Goal: Task Accomplishment & Management: Complete application form

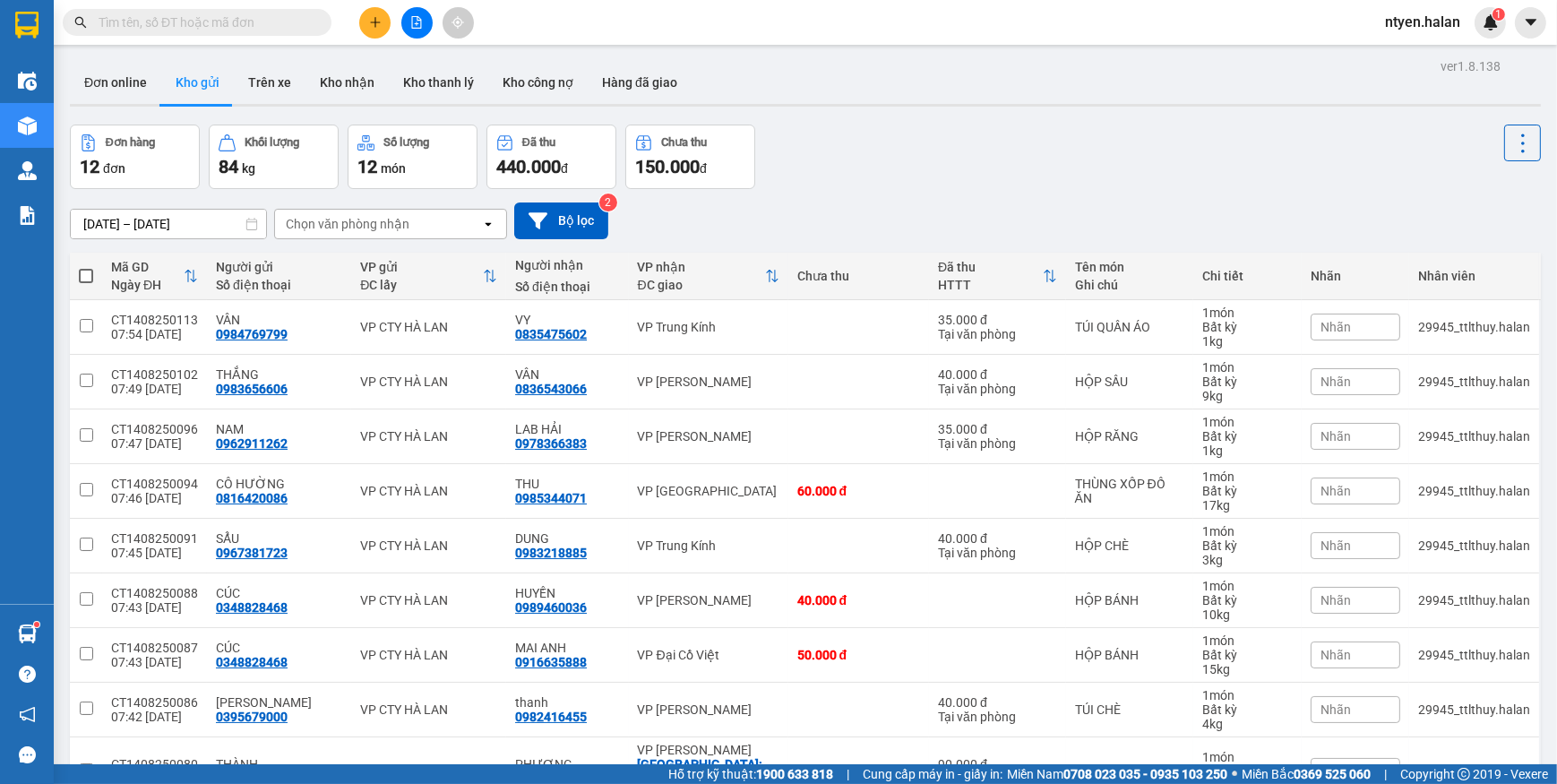
click at [264, 16] on input "text" at bounding box center [204, 22] width 211 height 20
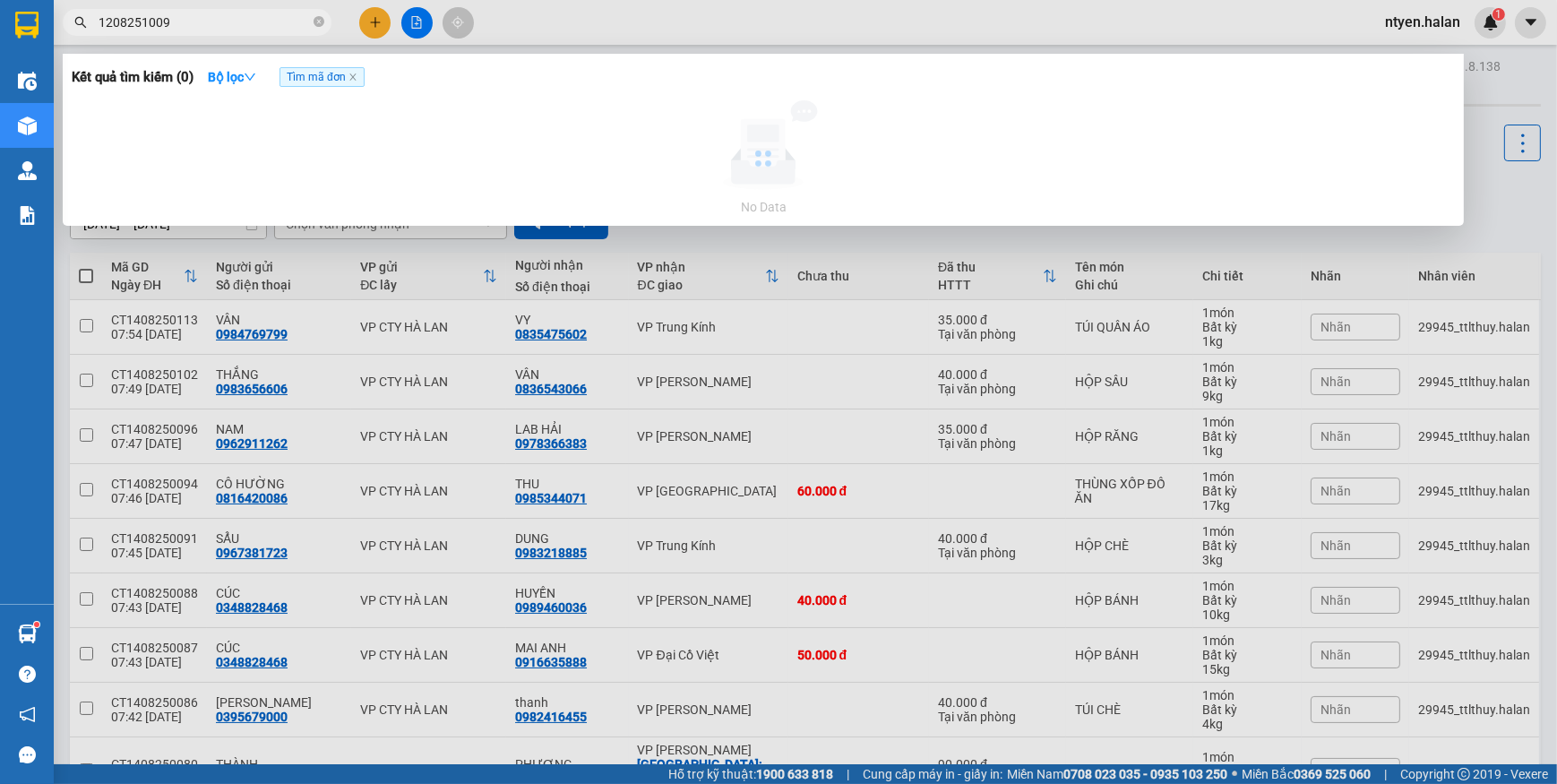
type input "1208251009"
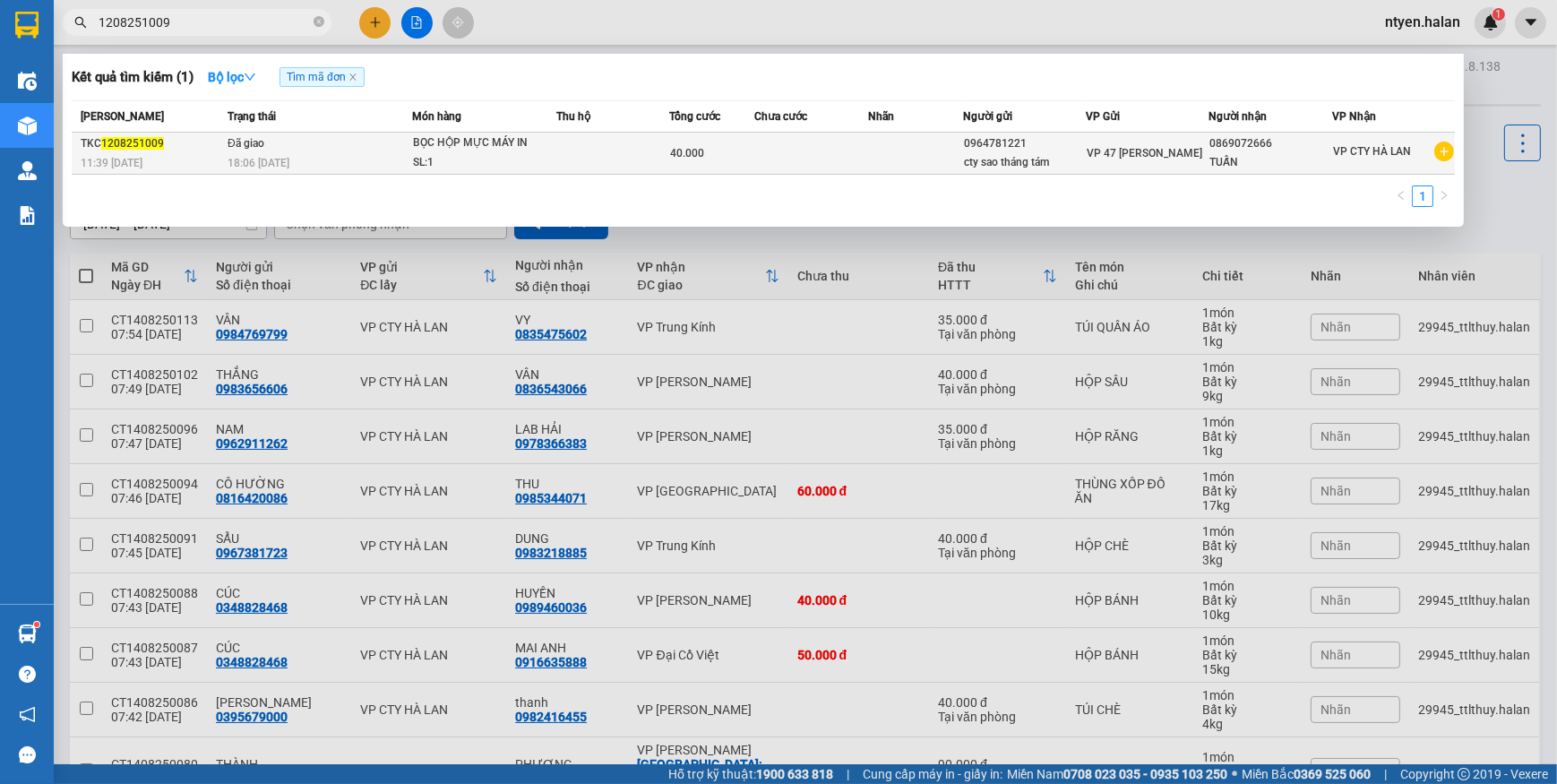
click at [1179, 137] on td "VP 47 [PERSON_NAME]" at bounding box center [1147, 153] width 123 height 42
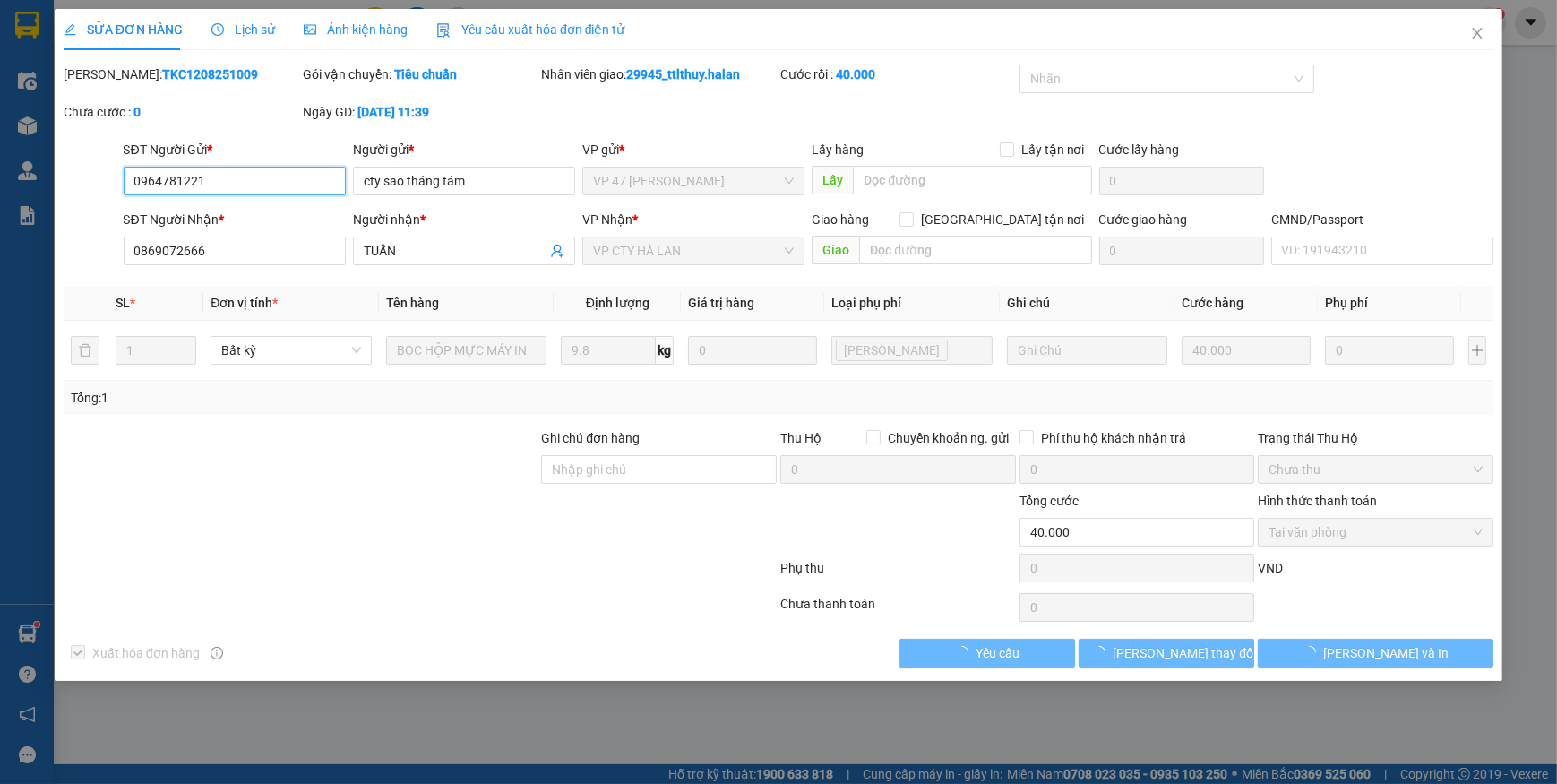
type input "0964781221"
type input "cty sao tháng tám"
type input "0869072666"
type input "TUẤN"
type input "40.000"
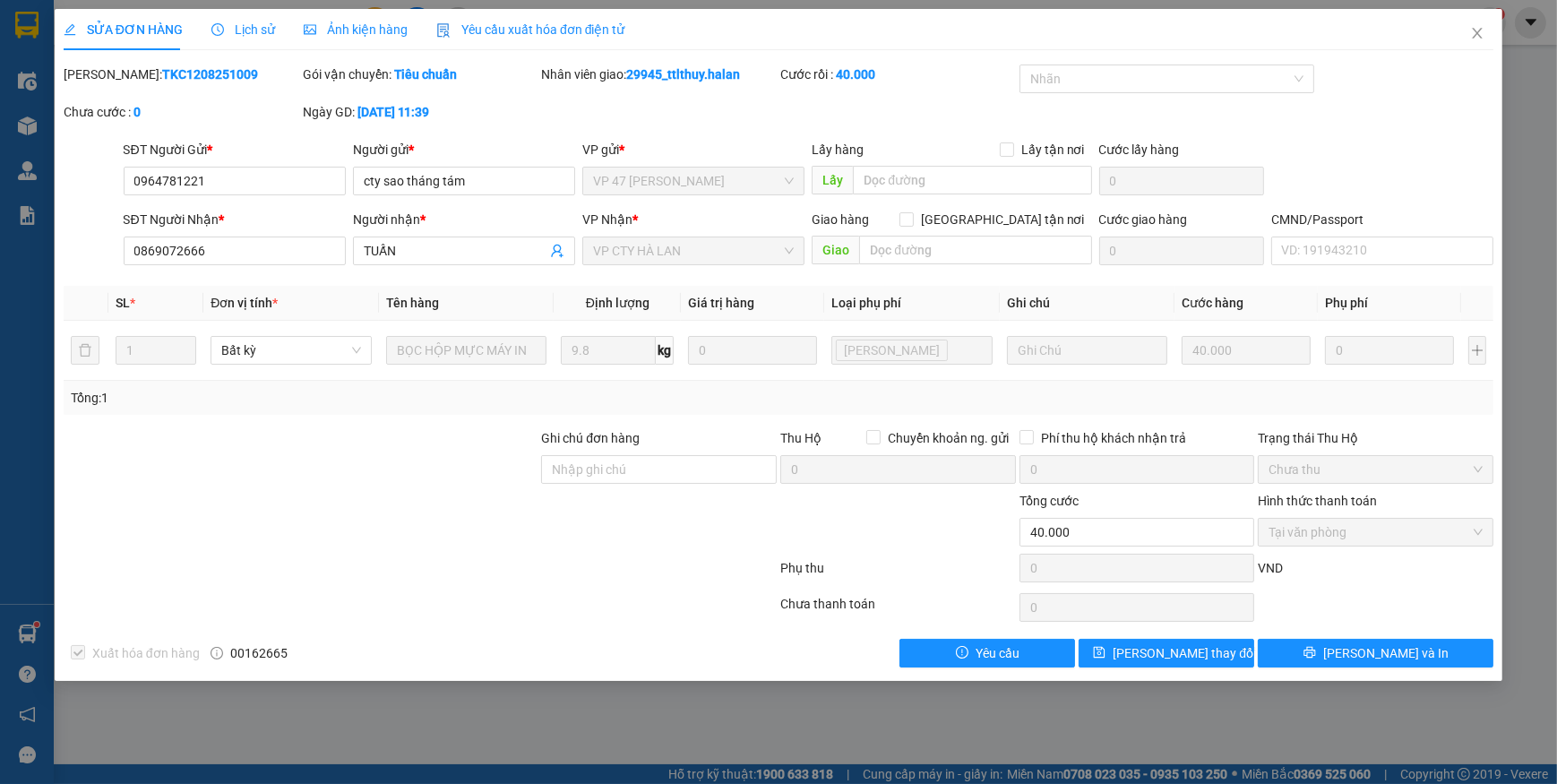
click at [499, 30] on span "Yêu cầu xuất hóa đơn điện tử" at bounding box center [530, 29] width 189 height 14
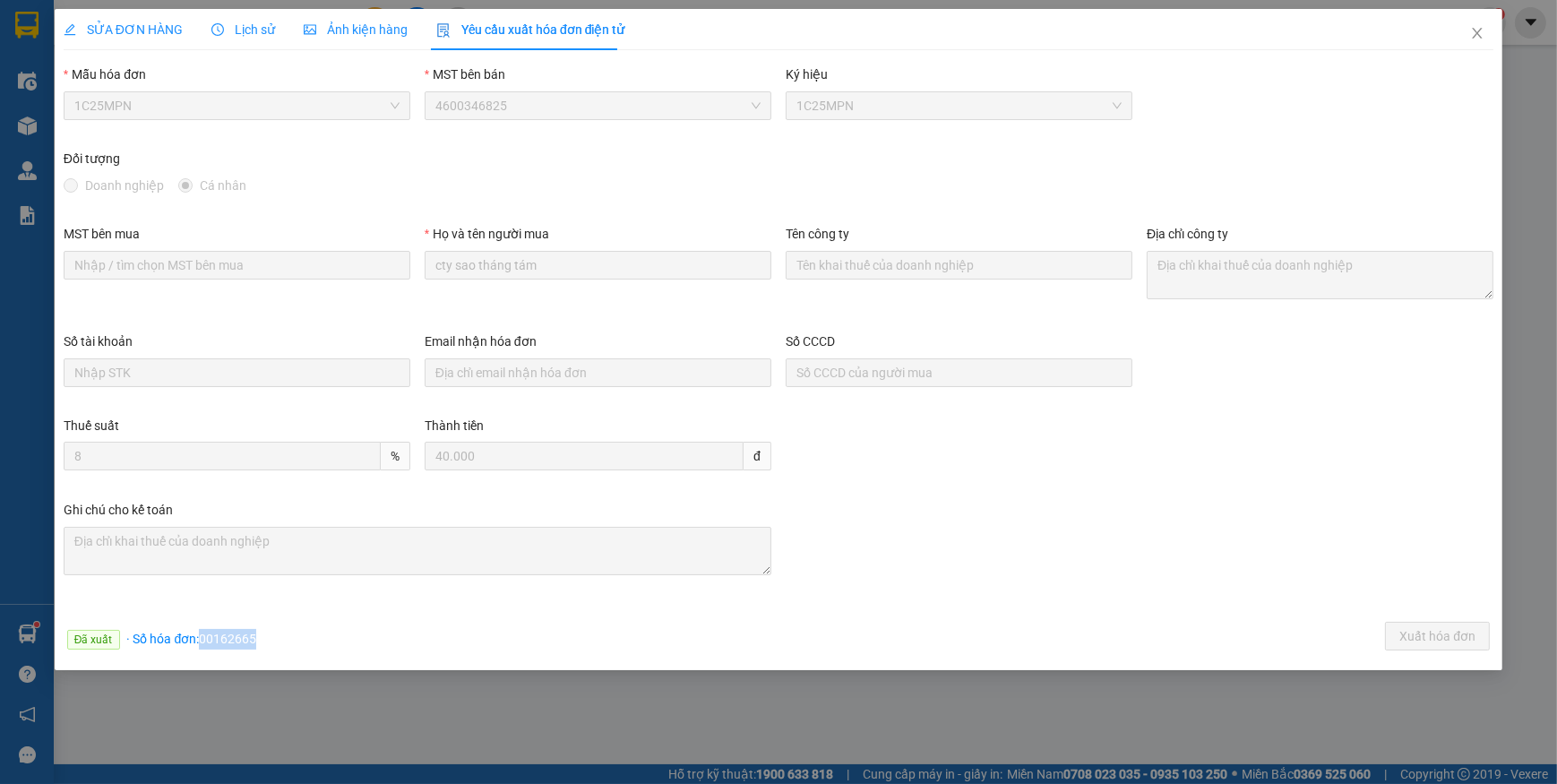
drag, startPoint x: 200, startPoint y: 631, endPoint x: 292, endPoint y: 632, distance: 92.0
click at [292, 632] on div "Đã xuất · Số hóa đơn: 00162665 Xuất hóa đơn" at bounding box center [778, 638] width 1437 height 35
copy span "00162665"
click at [1482, 32] on icon "close" at bounding box center [1476, 33] width 14 height 14
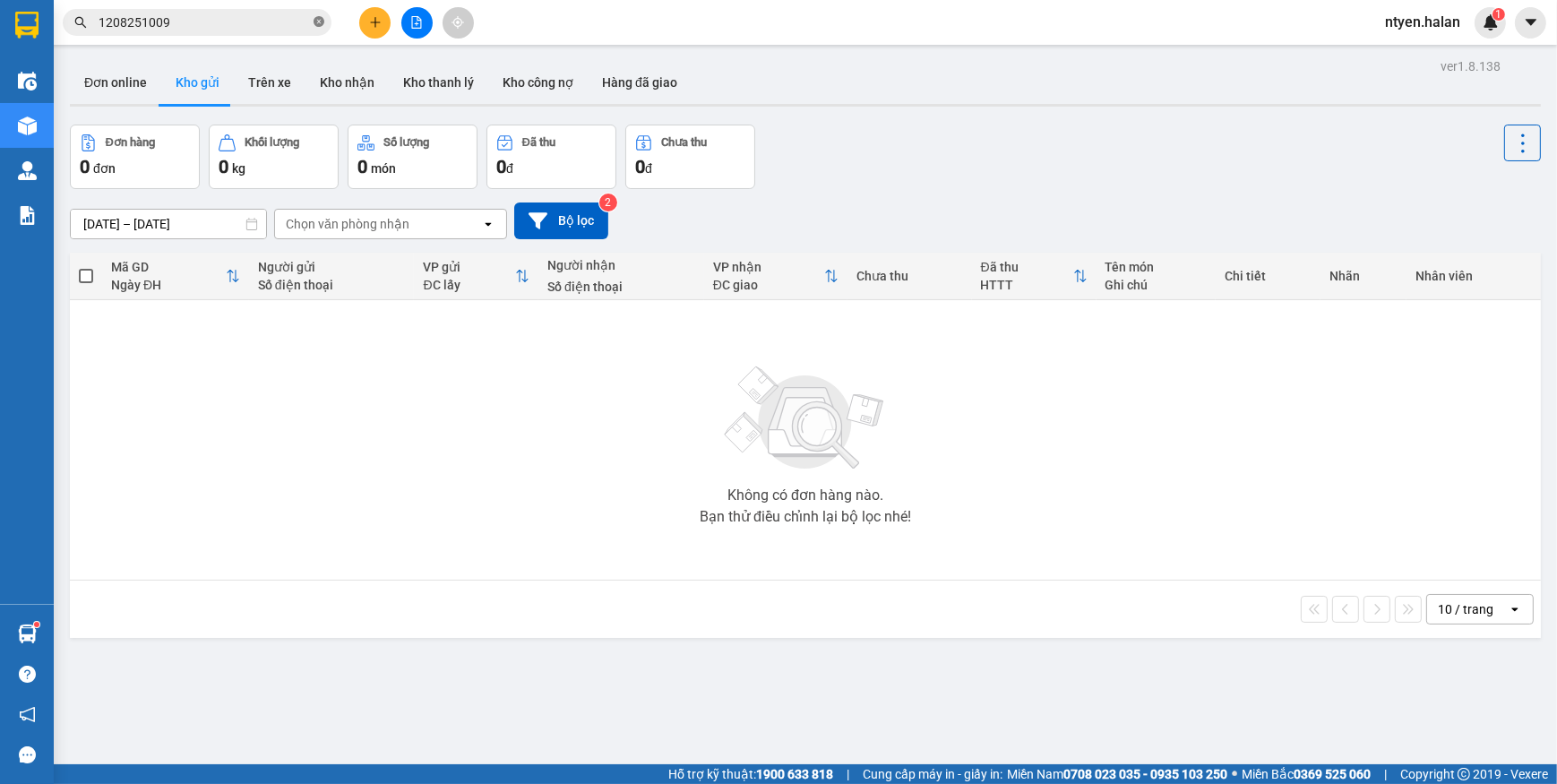
click at [319, 18] on icon "close-circle" at bounding box center [318, 21] width 10 height 10
click at [271, 23] on input "text" at bounding box center [204, 22] width 211 height 20
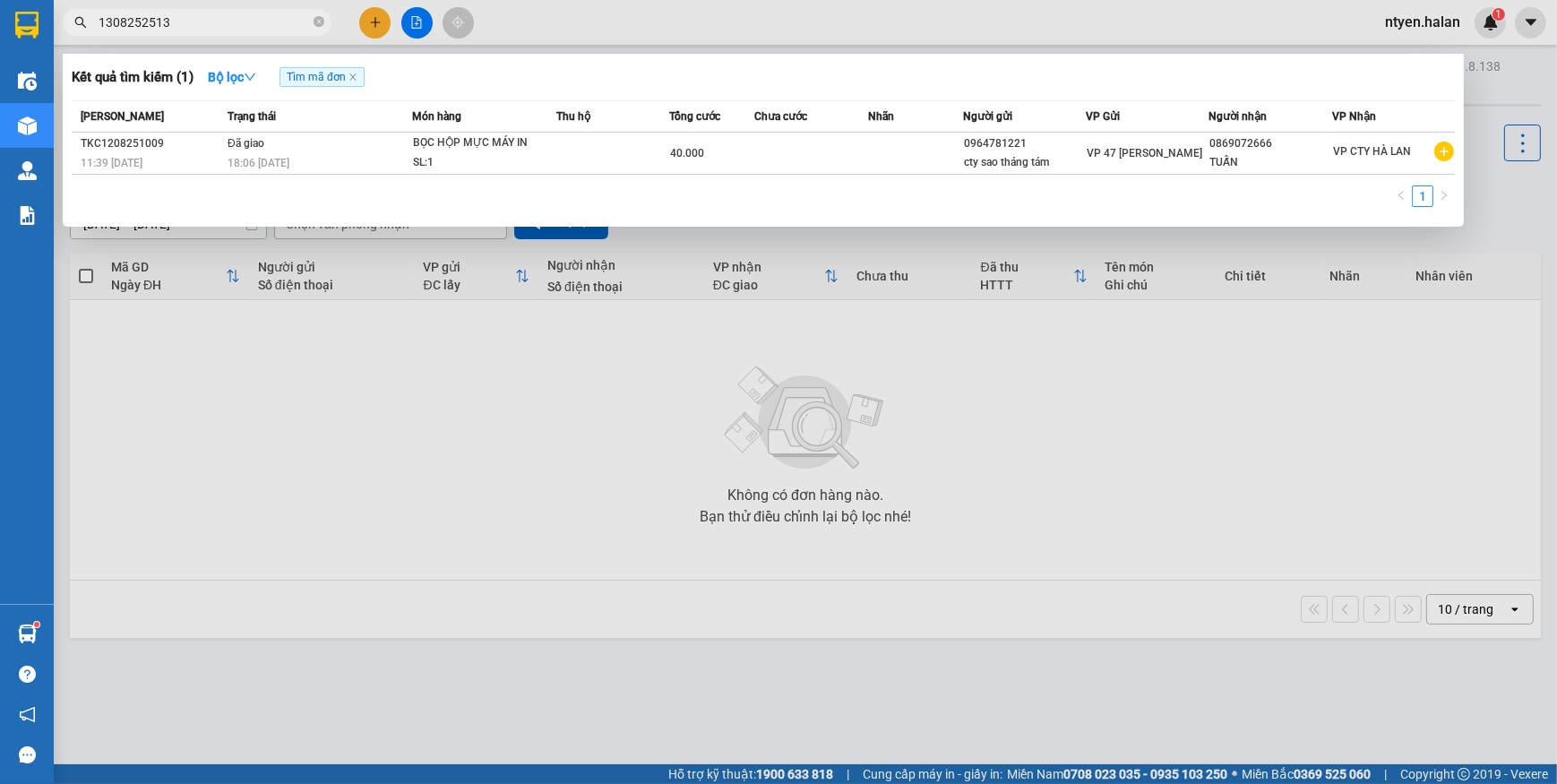
type input "1308252513"
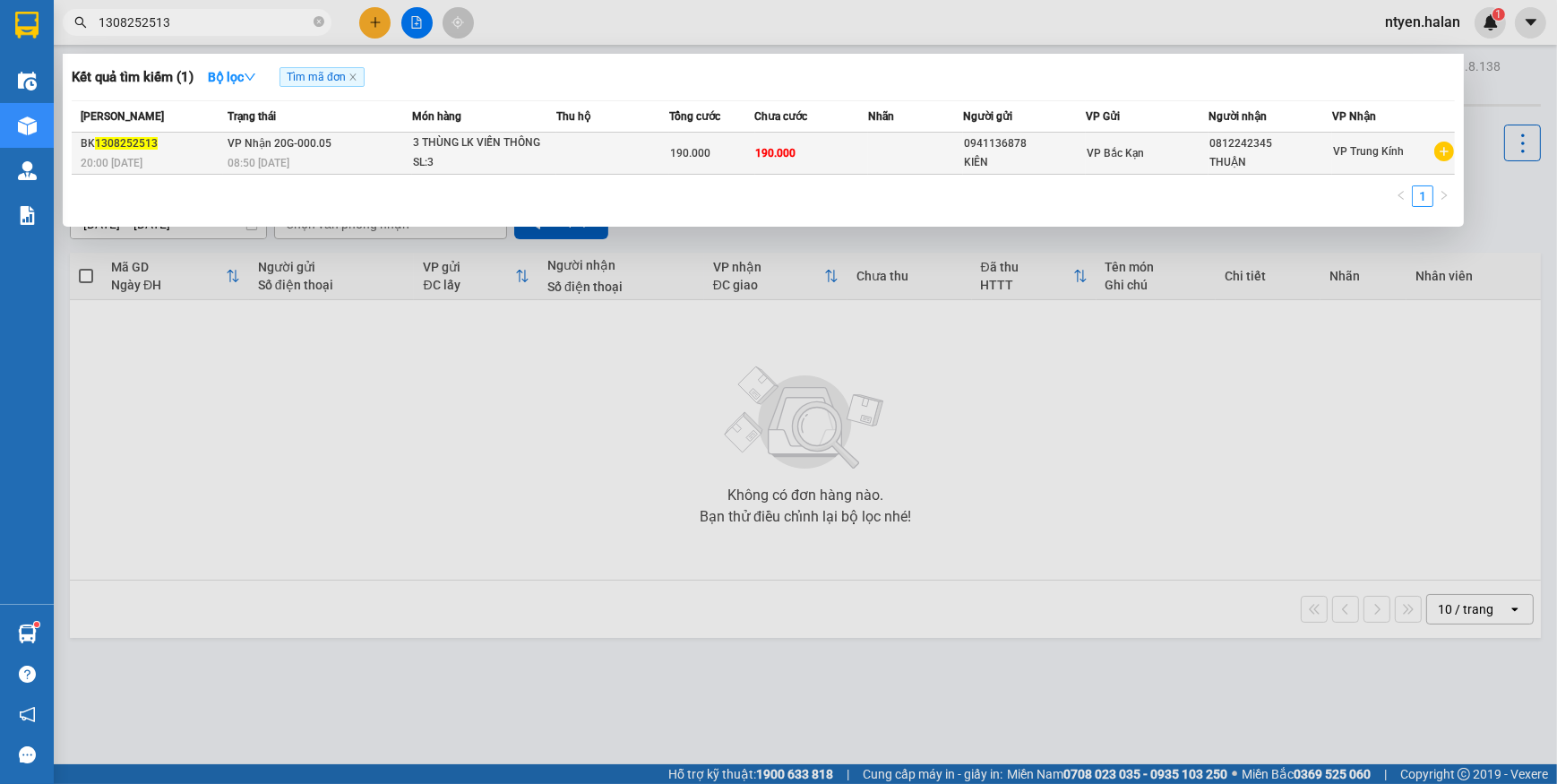
click at [447, 159] on div "SL: 3" at bounding box center [480, 162] width 134 height 20
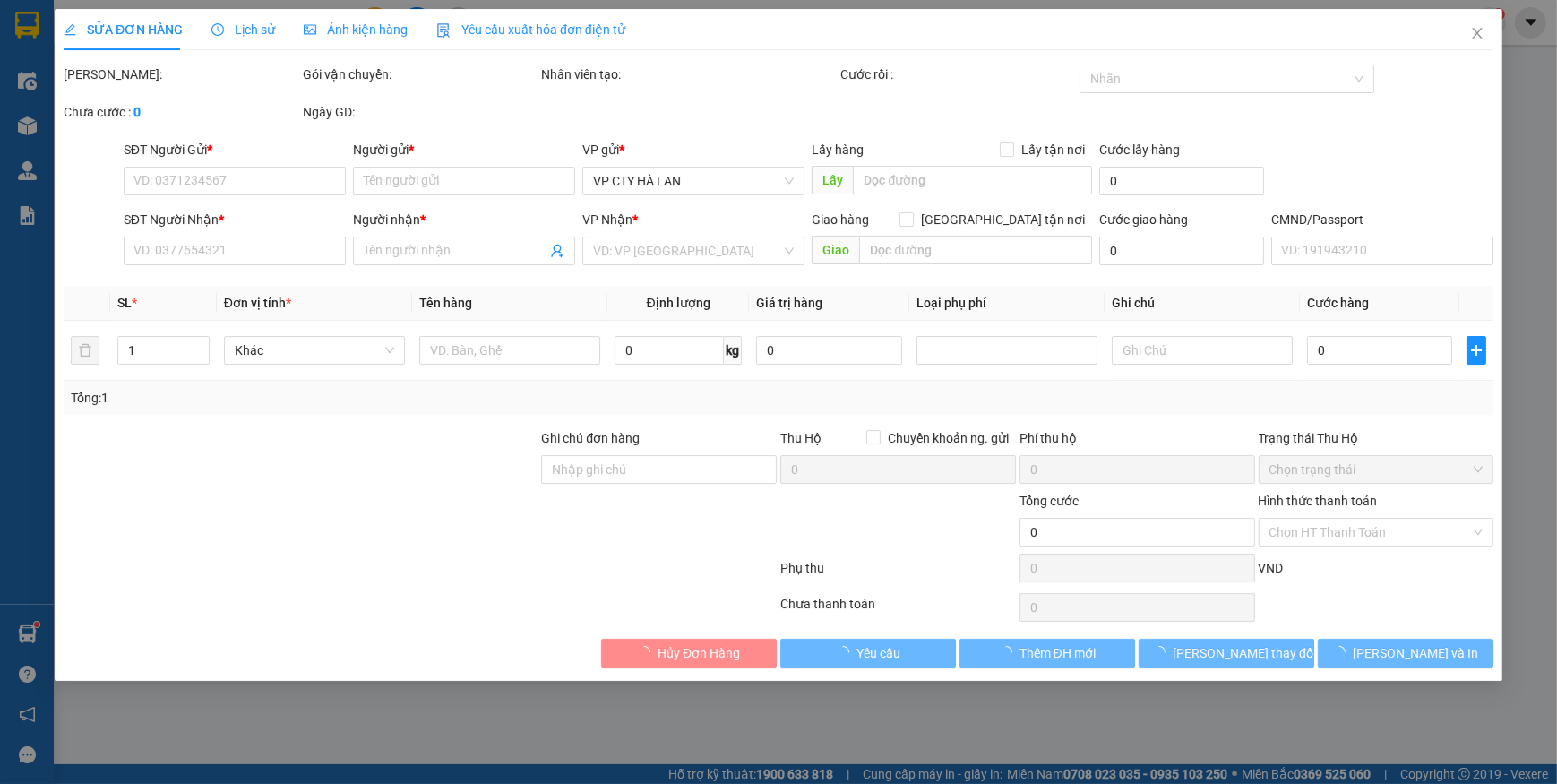
type input "0941136878"
type input "KIÊN"
type input "0812242345"
type input "THUẬN"
type input "190.000"
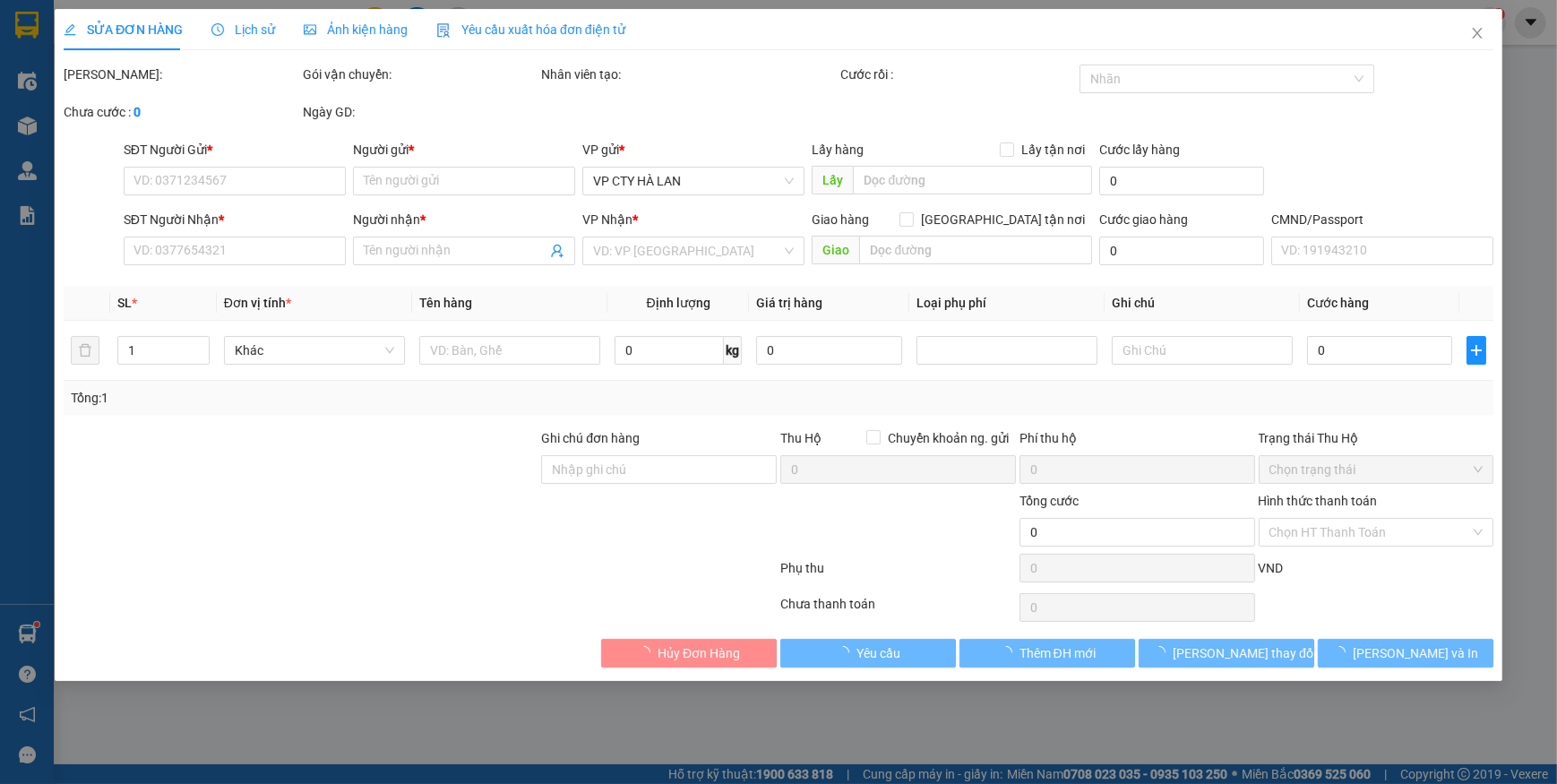
type input "190.000"
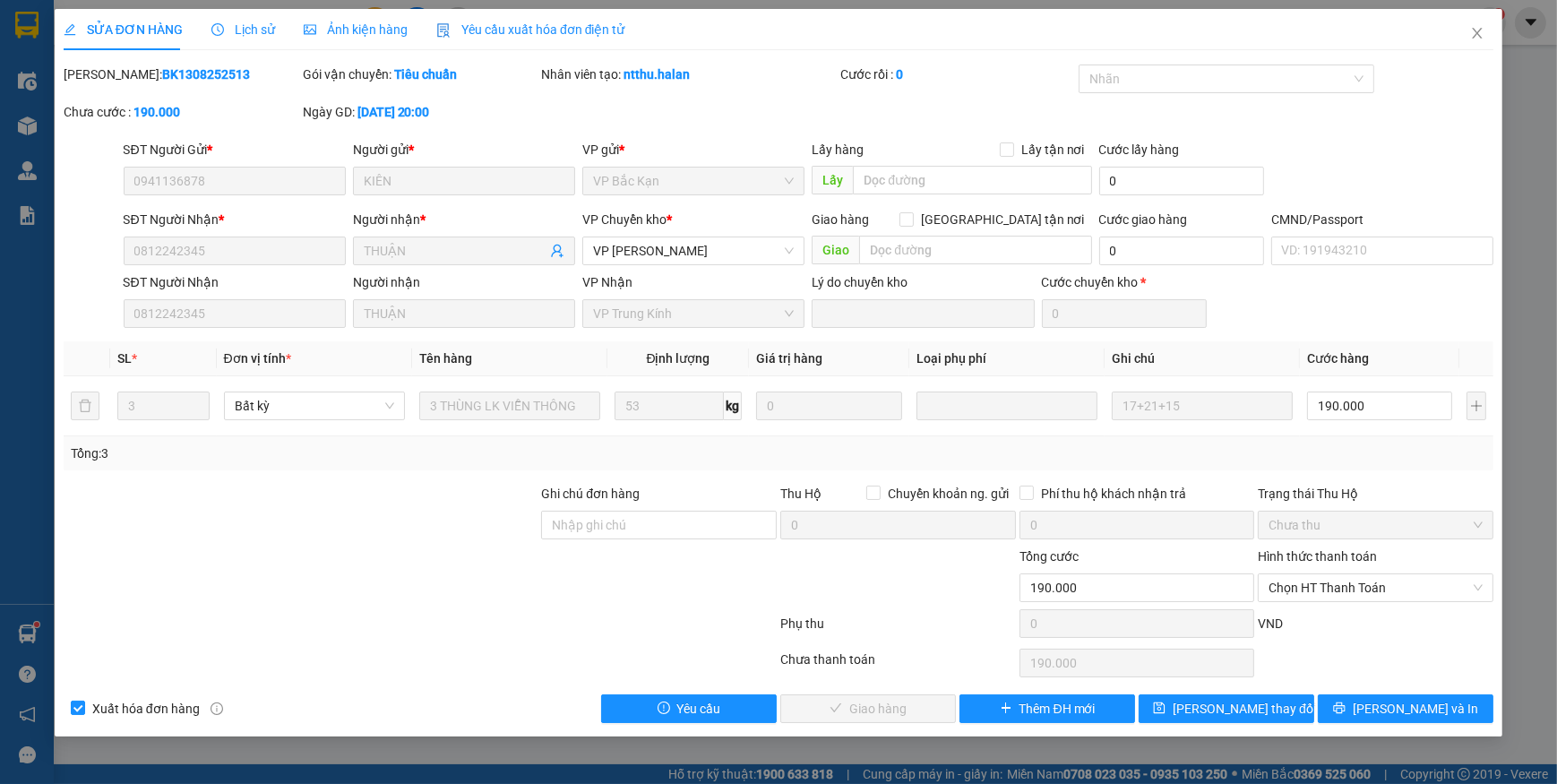
click at [484, 38] on div "Yêu cầu xuất hóa đơn điện tử" at bounding box center [530, 29] width 189 height 20
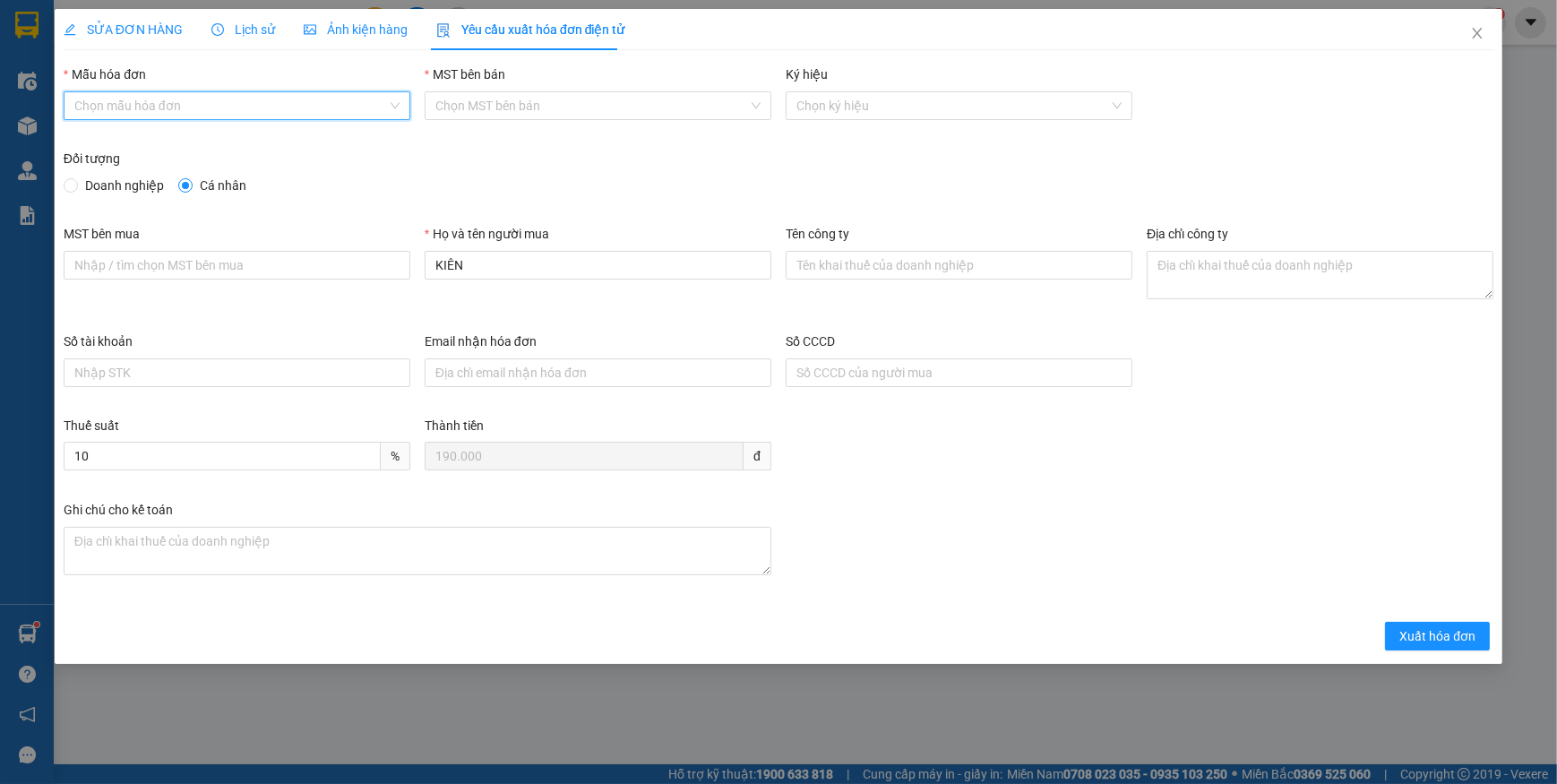
click at [114, 99] on input "Mẫu hóa đơn" at bounding box center [230, 105] width 313 height 27
click at [100, 144] on div "1C25MPN" at bounding box center [237, 141] width 325 height 20
type input "8"
click at [74, 188] on input "Doanh nghiệp" at bounding box center [69, 184] width 12 height 12
radio input "true"
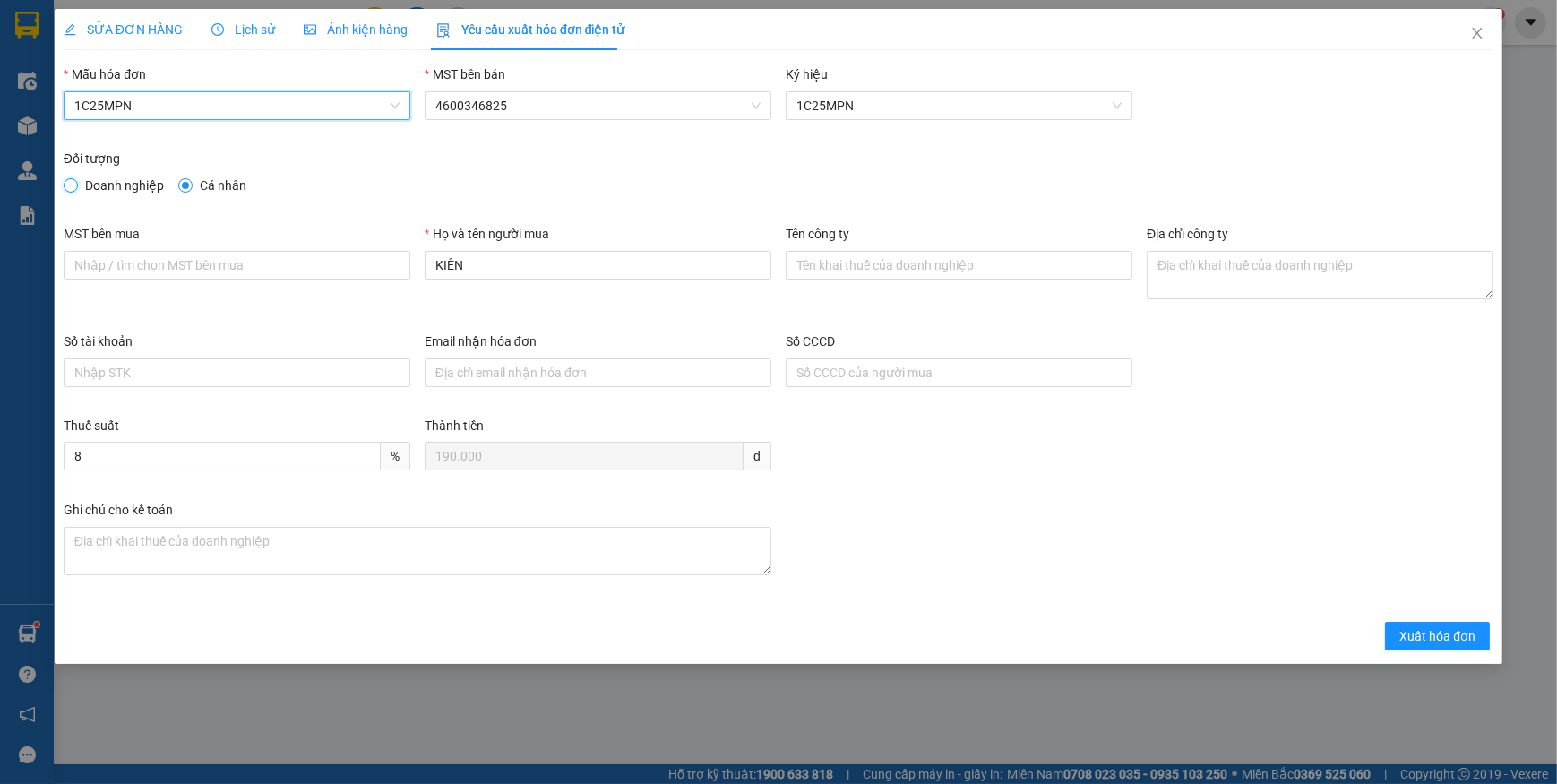
radio input "false"
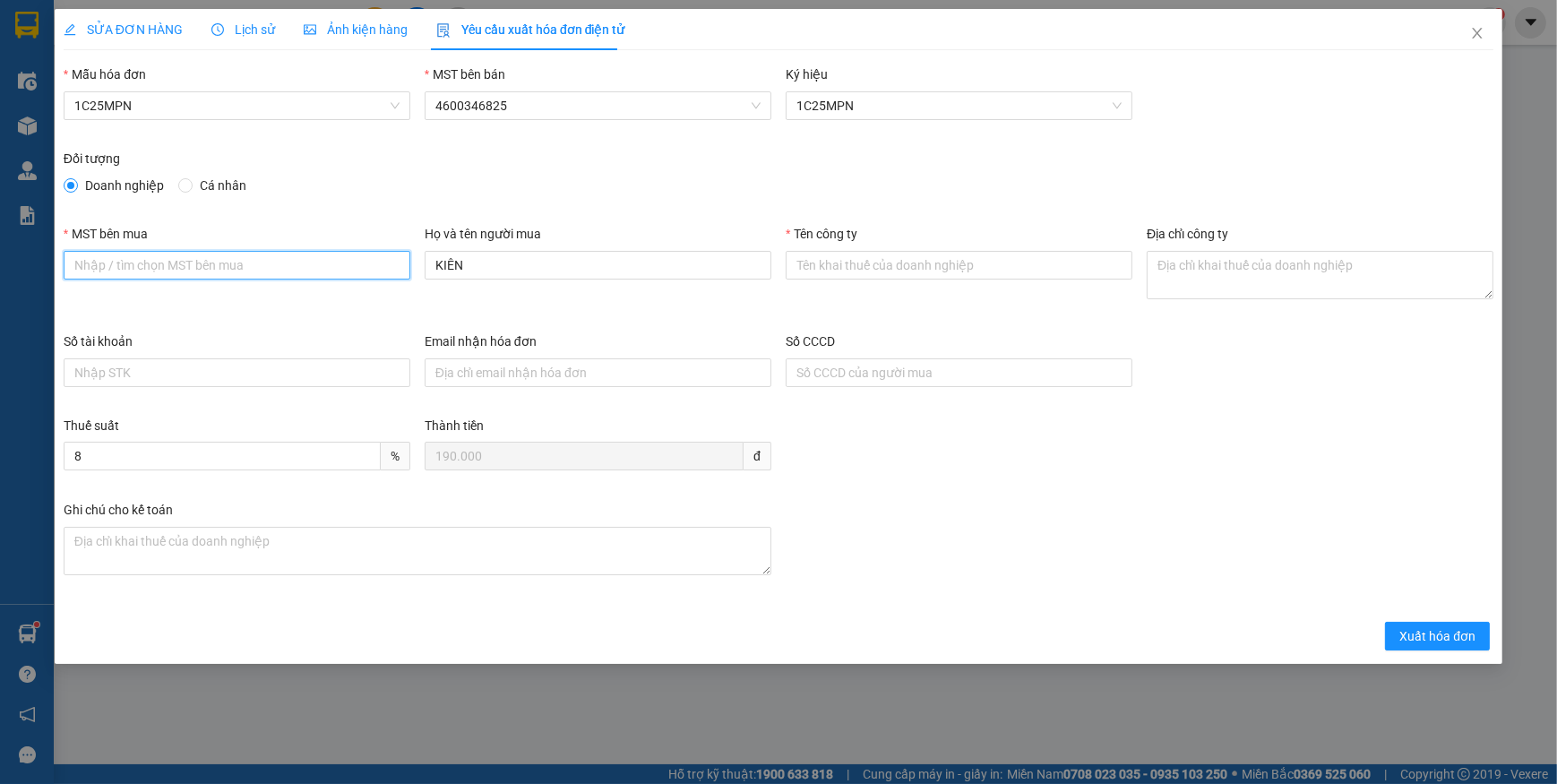
click at [208, 275] on input "MST bên mua" at bounding box center [237, 265] width 347 height 29
click at [208, 267] on input "MST bên mua" at bounding box center [237, 265] width 347 height 29
paste input "0106884817-002"
type input "0106884817-002"
drag, startPoint x: 841, startPoint y: 262, endPoint x: 809, endPoint y: 270, distance: 33.0
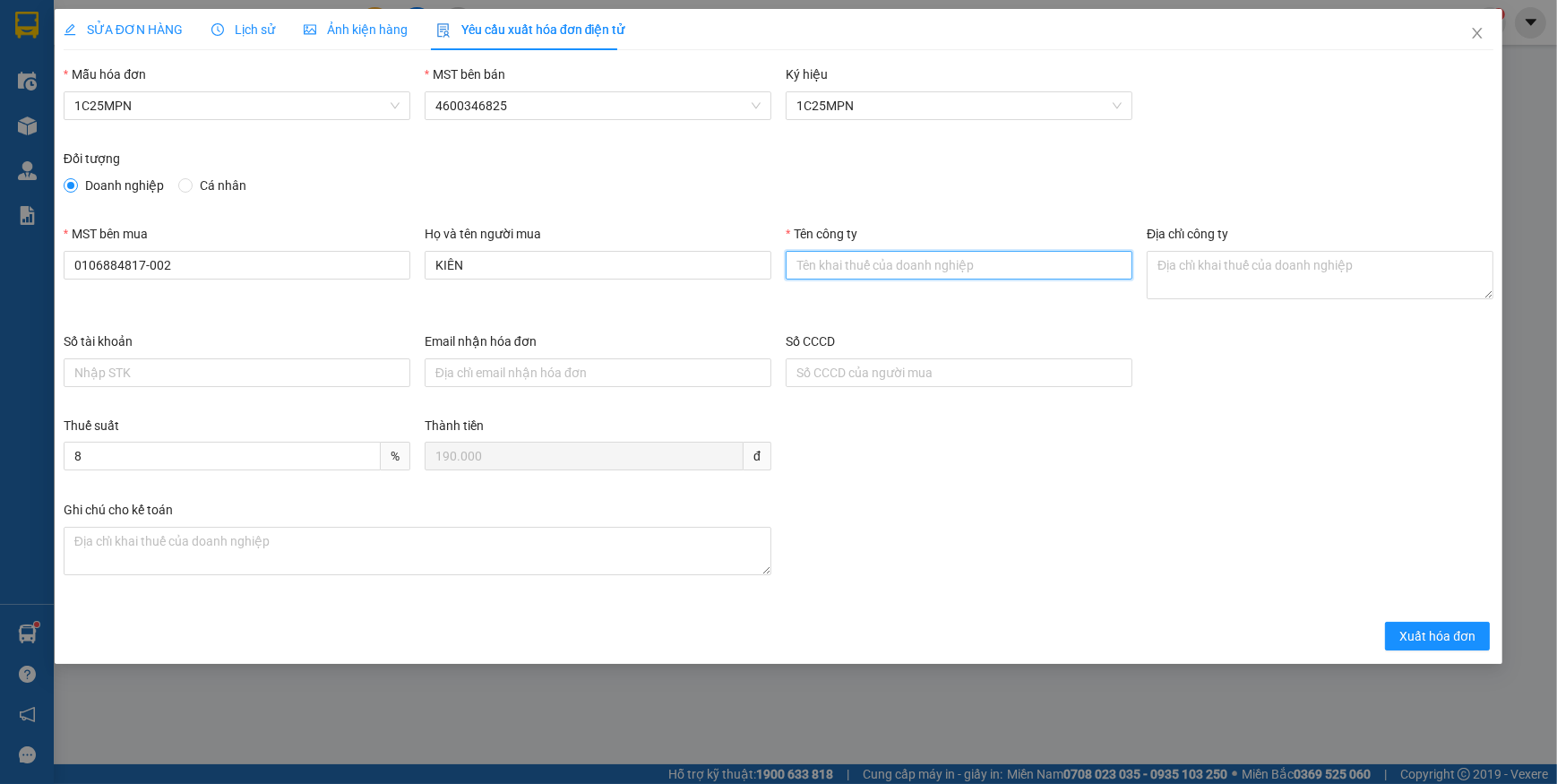
click at [831, 266] on input "Tên công ty" at bounding box center [958, 265] width 347 height 29
paste input "TRUNG TÂM HẠ TẦNG MẠNG MIỀN BẮC– CHI NHÁNH TỔNG CÔNG TY HẠ TẦNG MẠNG"
type input "TRUNG TÂM HẠ TẦNG MẠNG MIỀN BẮC– CHI NHÁNH TỔNG CÔNG TY HẠ TẦNG MẠNG"
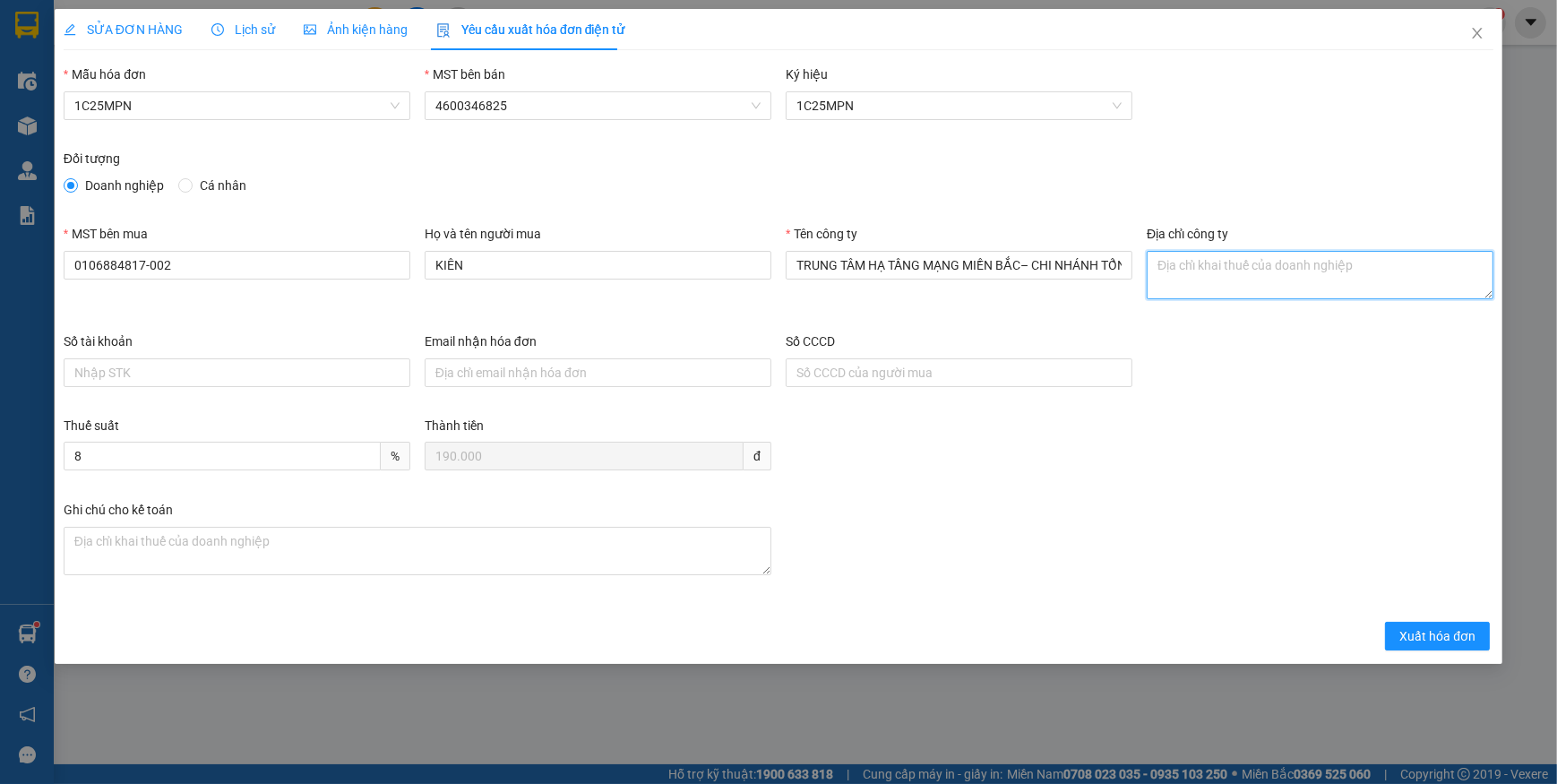
click at [1164, 276] on textarea "Địa chỉ công ty" at bounding box center [1319, 275] width 347 height 49
paste textarea "Số 5 ngõ Simco [STREET_ADDRESS][PERSON_NAME]."
type textarea "Số 5 ngõ Simco [STREET_ADDRESS][PERSON_NAME]."
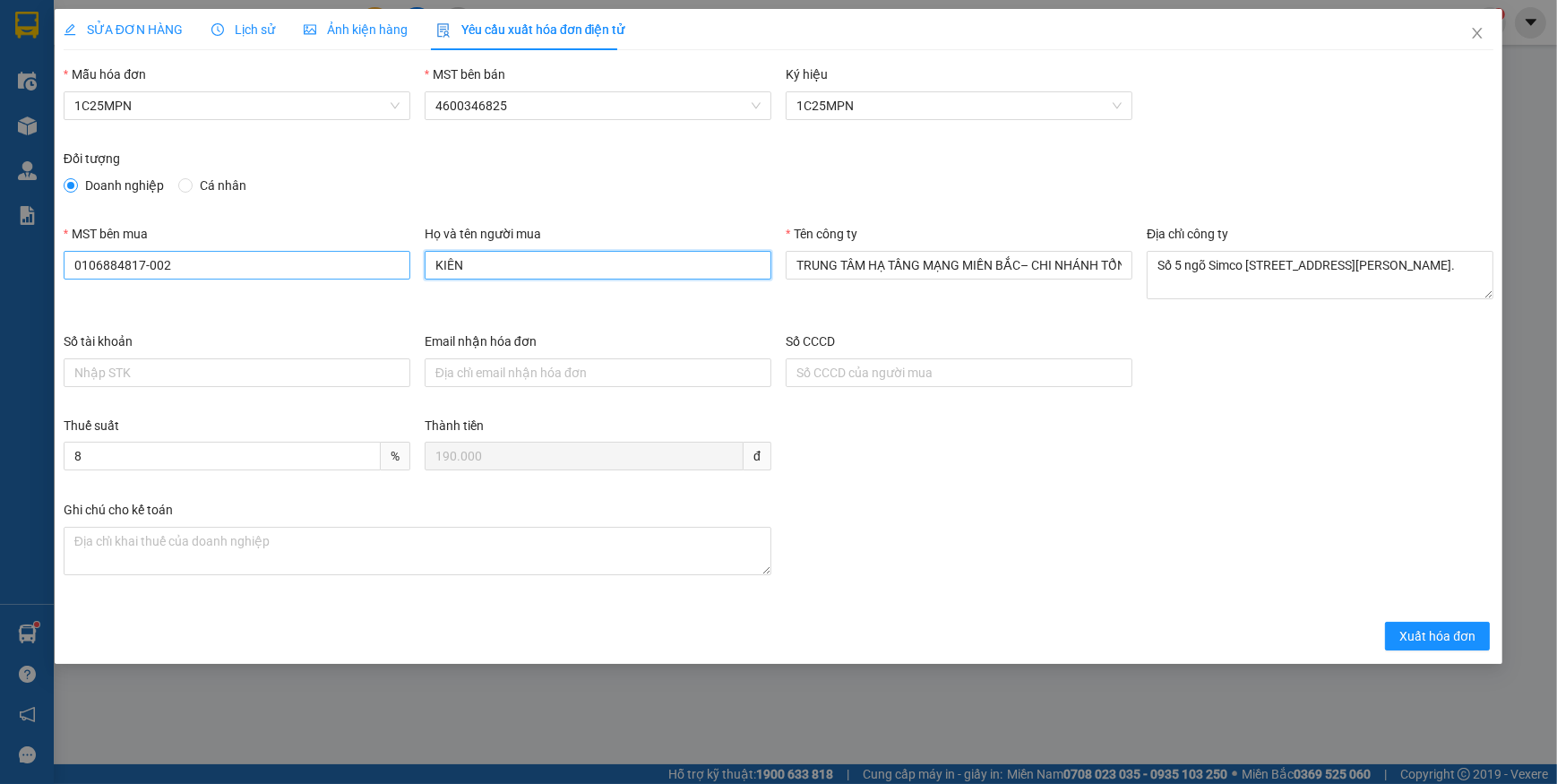
drag, startPoint x: 514, startPoint y: 269, endPoint x: 383, endPoint y: 269, distance: 131.0
click at [383, 269] on div "MST bên mua 0106884817-002 Họ và tên người mua KIÊN Tên công ty TRUNG TÂM HẠ TẦ…" at bounding box center [778, 277] width 1443 height 107
type input "t"
type input "[PERSON_NAME]"
drag, startPoint x: 586, startPoint y: 262, endPoint x: 234, endPoint y: 232, distance: 353.3
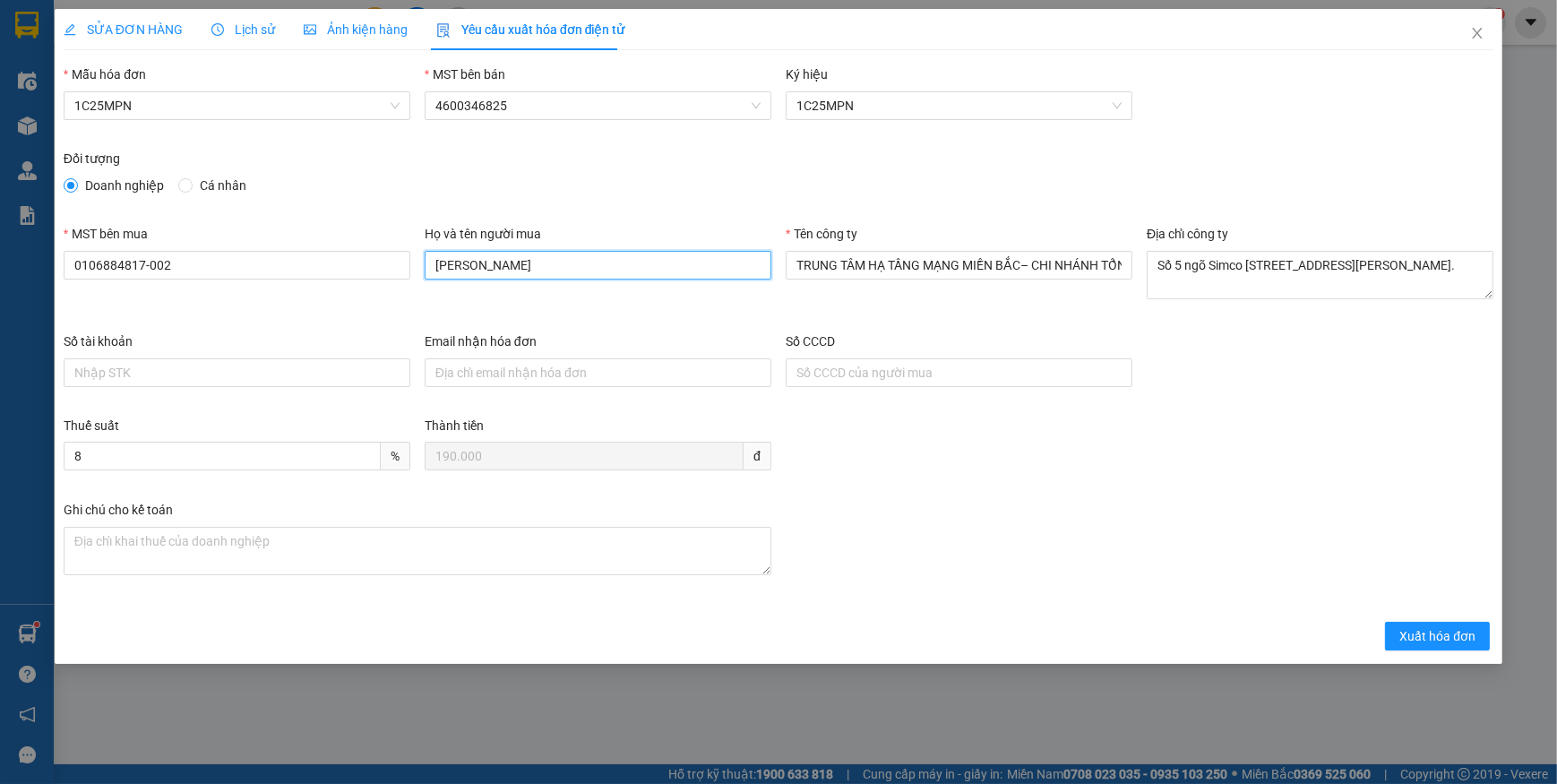
click at [199, 242] on div "MST bên mua 0106884817-002 Họ và tên người mua [PERSON_NAME] hương Tên công ty …" at bounding box center [778, 277] width 1443 height 107
type input "[PERSON_NAME]"
click at [1406, 635] on span "Xuất hóa đơn" at bounding box center [1437, 636] width 76 height 20
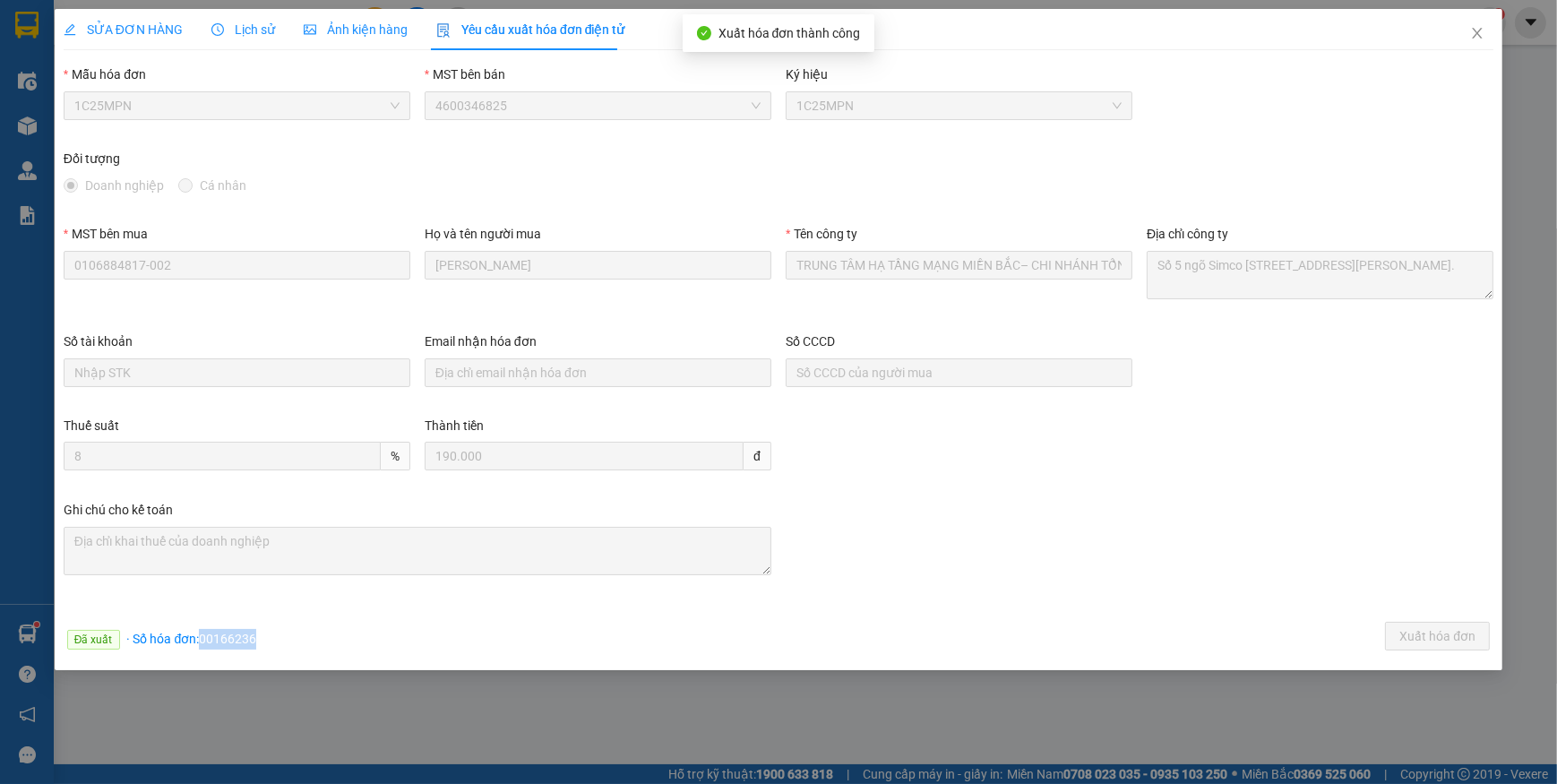
drag, startPoint x: 200, startPoint y: 636, endPoint x: 269, endPoint y: 637, distance: 69.0
click at [269, 637] on div "Đã xuất · Số hóa đơn: 00166236 Xuất hóa đơn" at bounding box center [778, 638] width 1437 height 35
copy span "00166236"
click at [1478, 36] on icon "close" at bounding box center [1476, 33] width 9 height 10
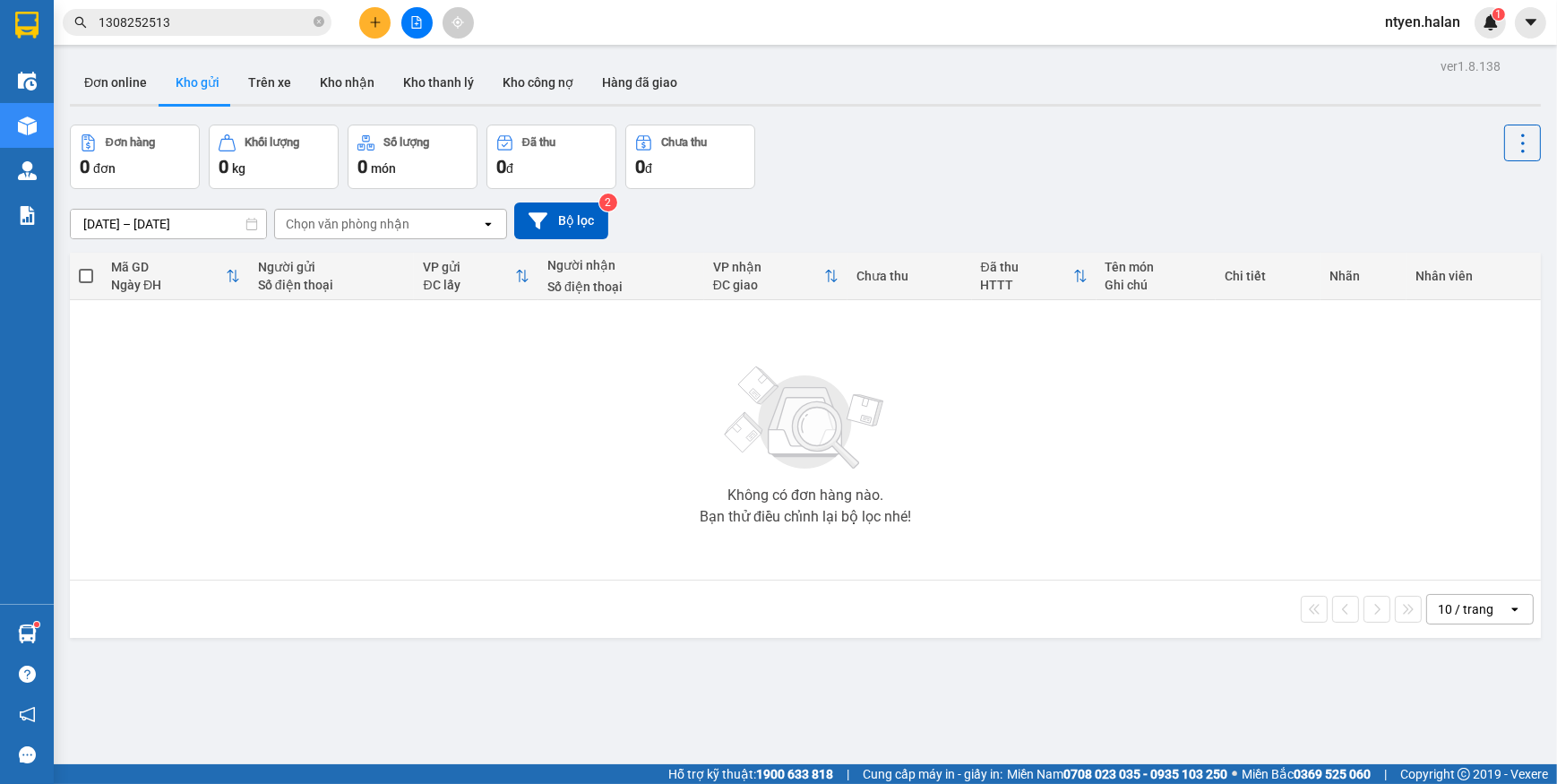
drag, startPoint x: 321, startPoint y: 23, endPoint x: 301, endPoint y: 25, distance: 20.1
click at [319, 24] on icon "close-circle" at bounding box center [318, 21] width 10 height 10
click at [257, 26] on input "text" at bounding box center [204, 22] width 211 height 20
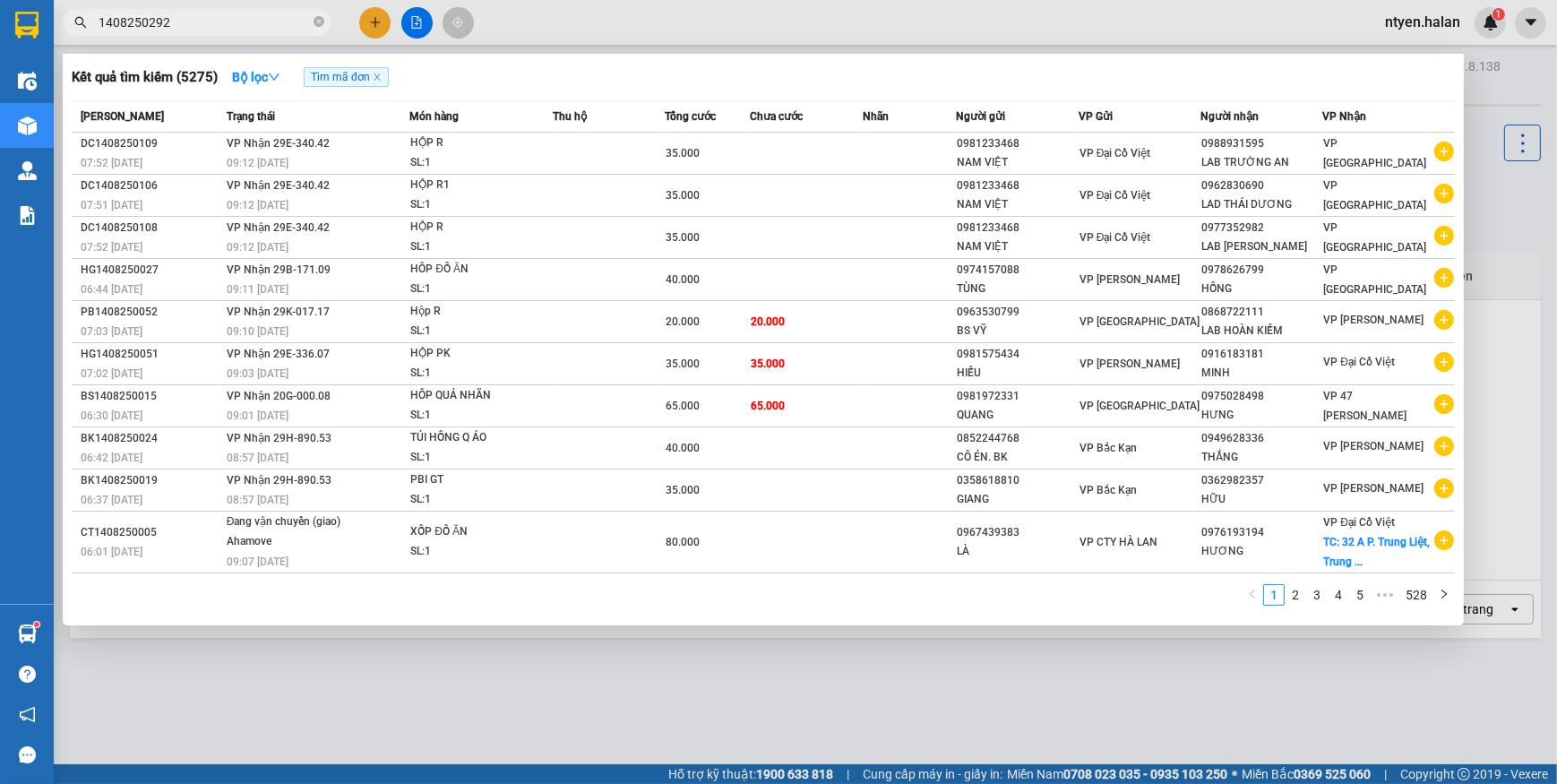
type input "1408250292"
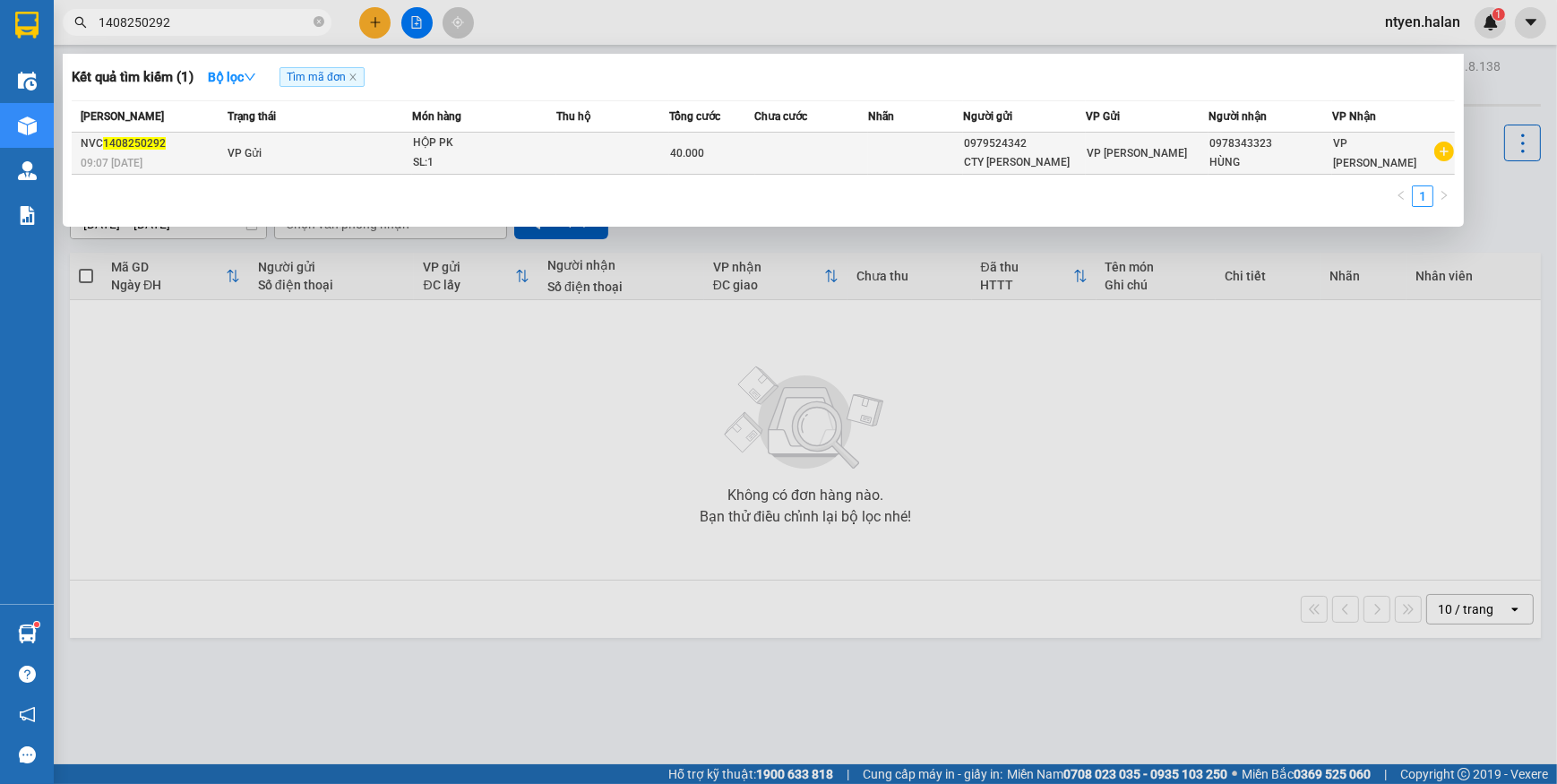
click at [265, 155] on td "VP Gửi" at bounding box center [316, 153] width 189 height 42
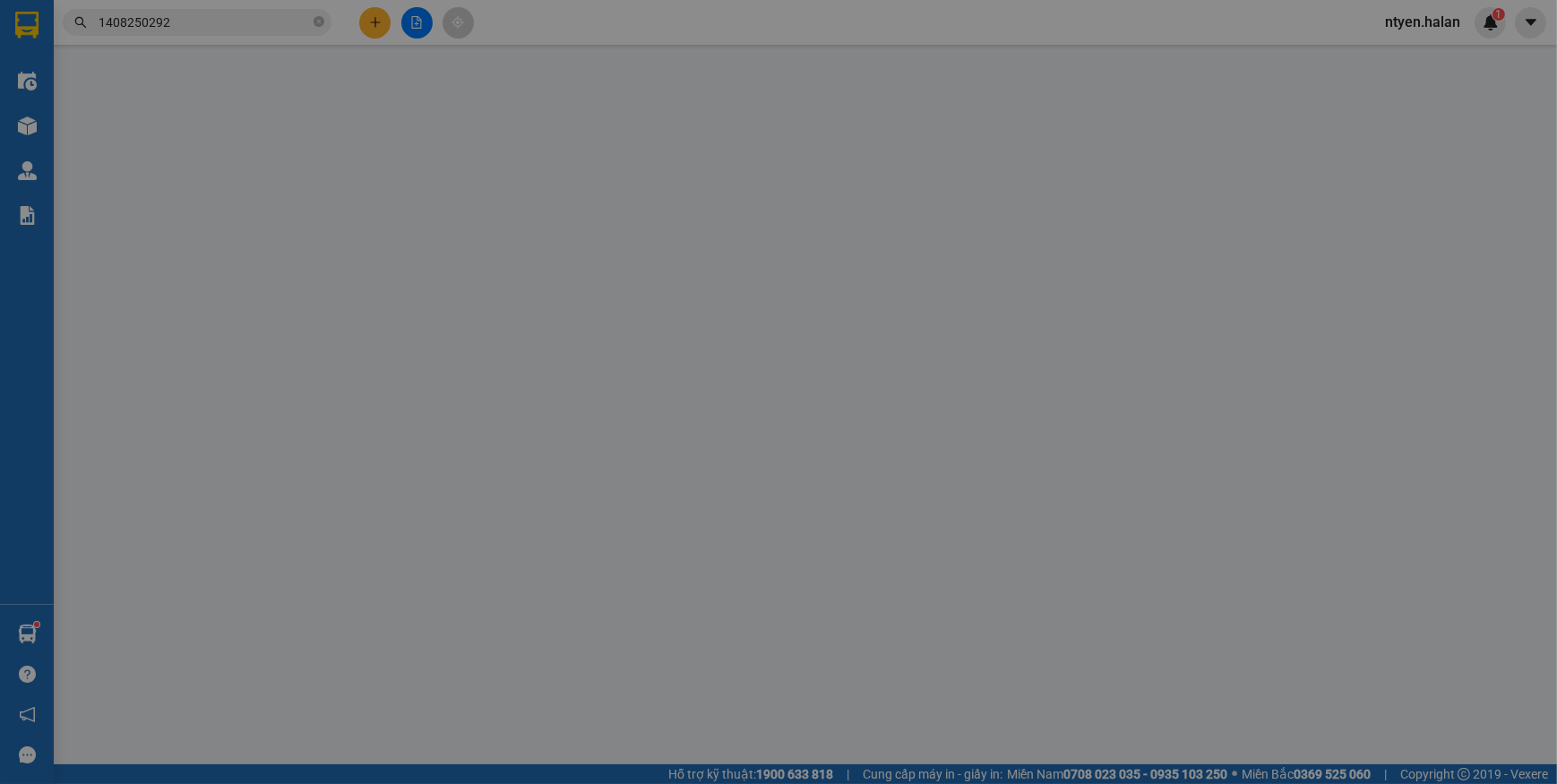
type input "0979524342"
type input "CTY [PERSON_NAME]"
type input "0978343323"
type input "HÙNG"
type input "40.000"
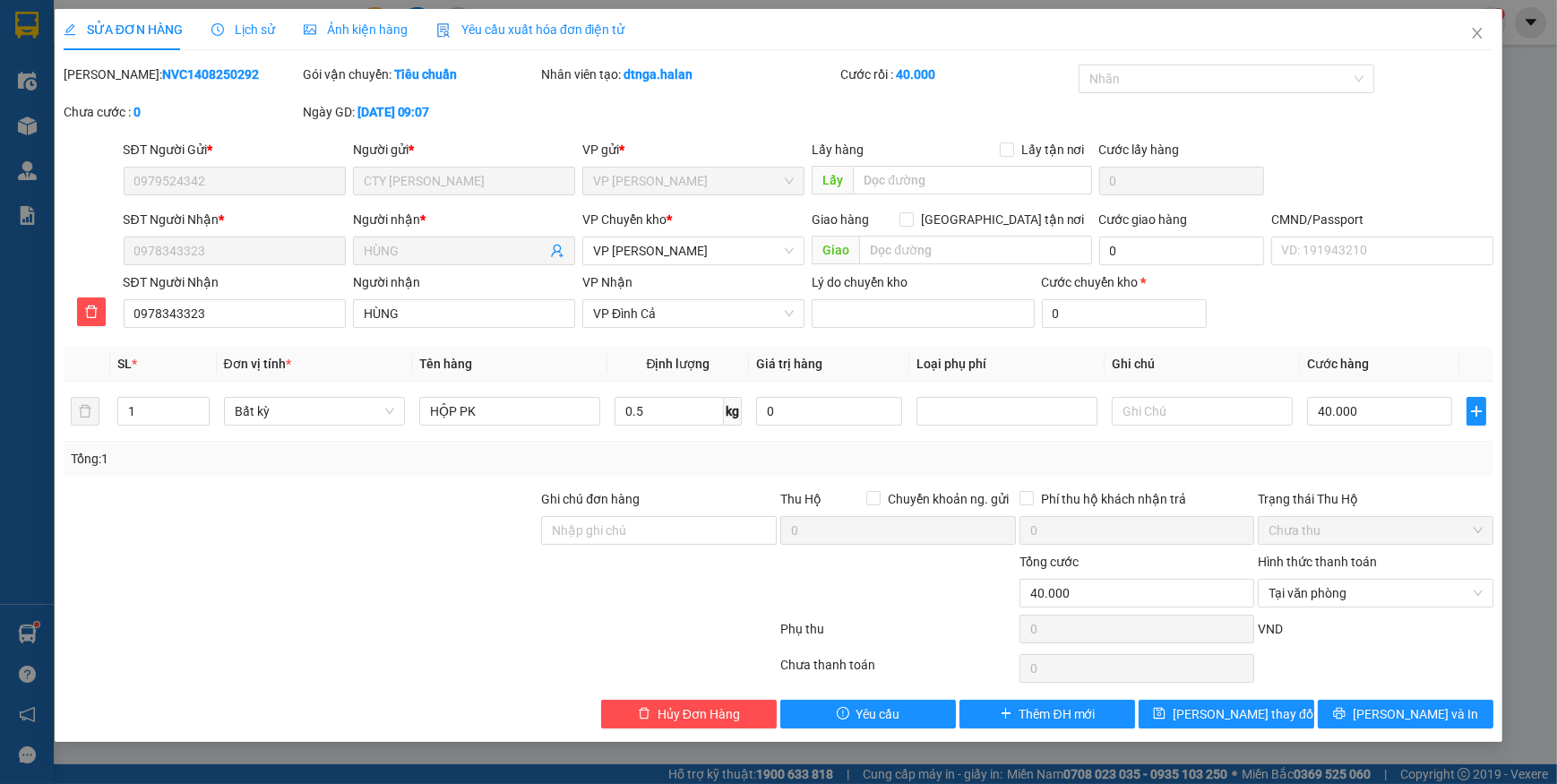
click at [507, 28] on span "Yêu cầu xuất hóa đơn điện tử" at bounding box center [530, 29] width 189 height 14
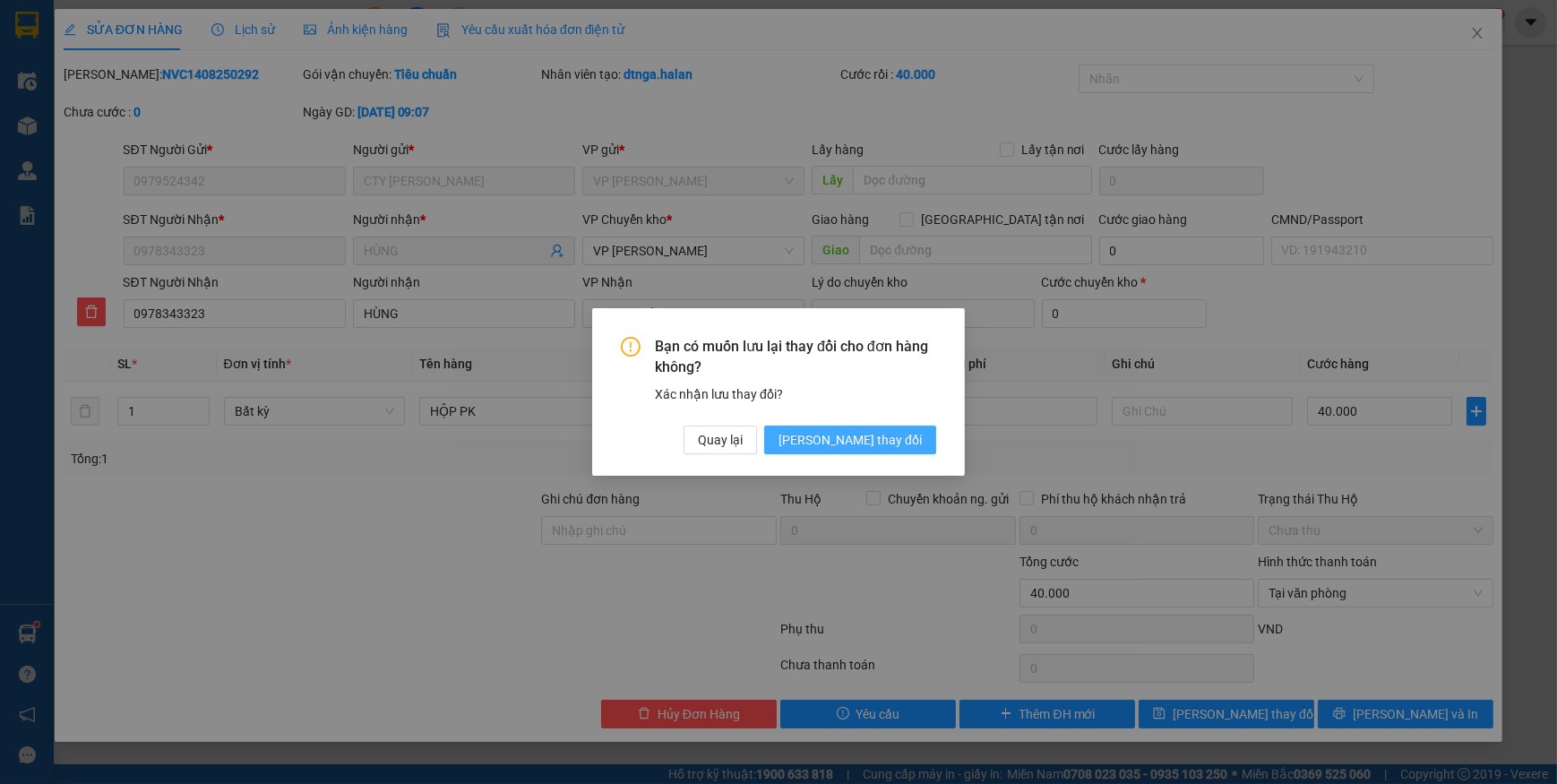
click at [873, 433] on span "[PERSON_NAME] thay đổi" at bounding box center [850, 439] width 144 height 20
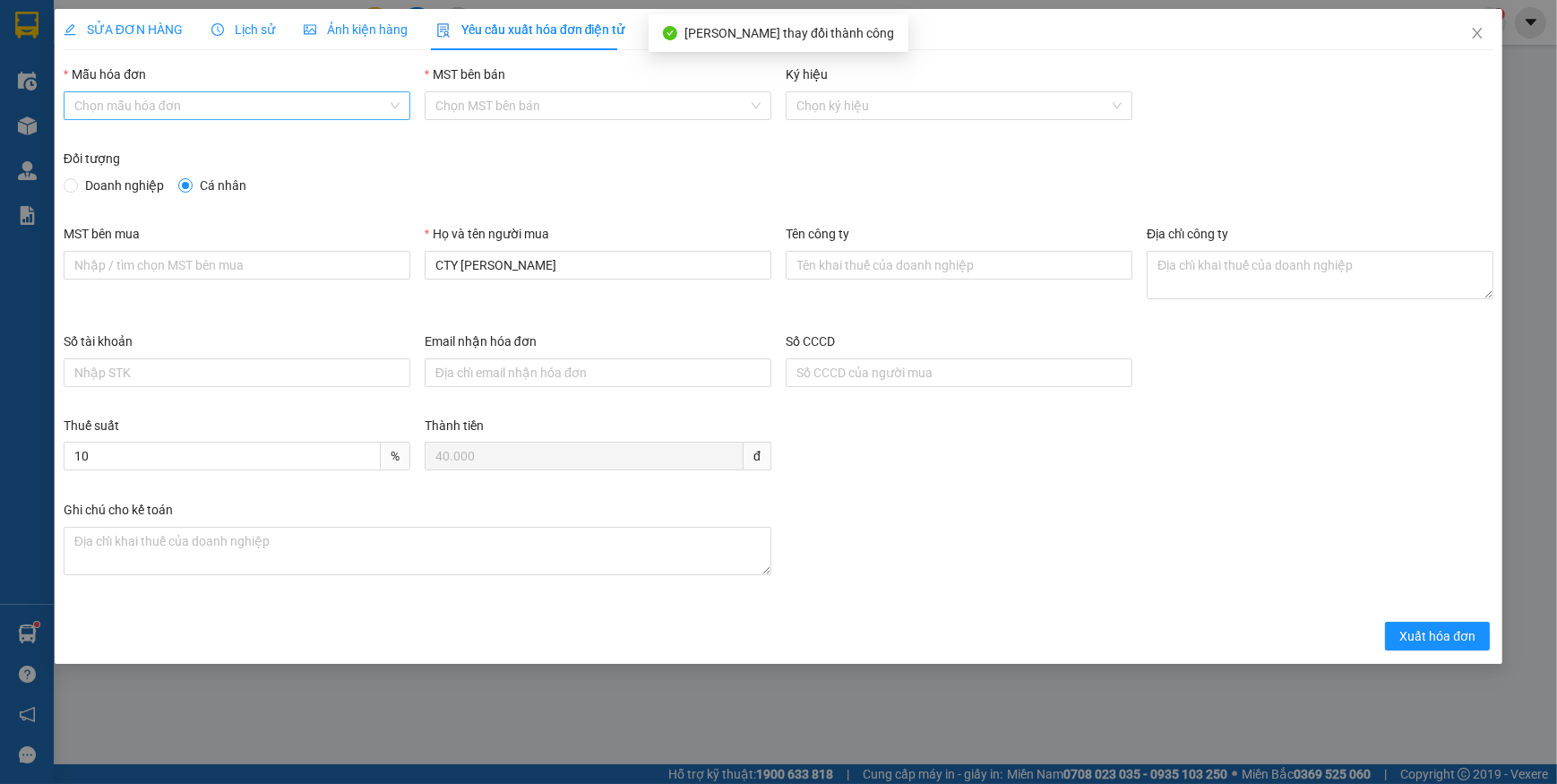
click at [96, 101] on input "Mẫu hóa đơn" at bounding box center [230, 105] width 313 height 27
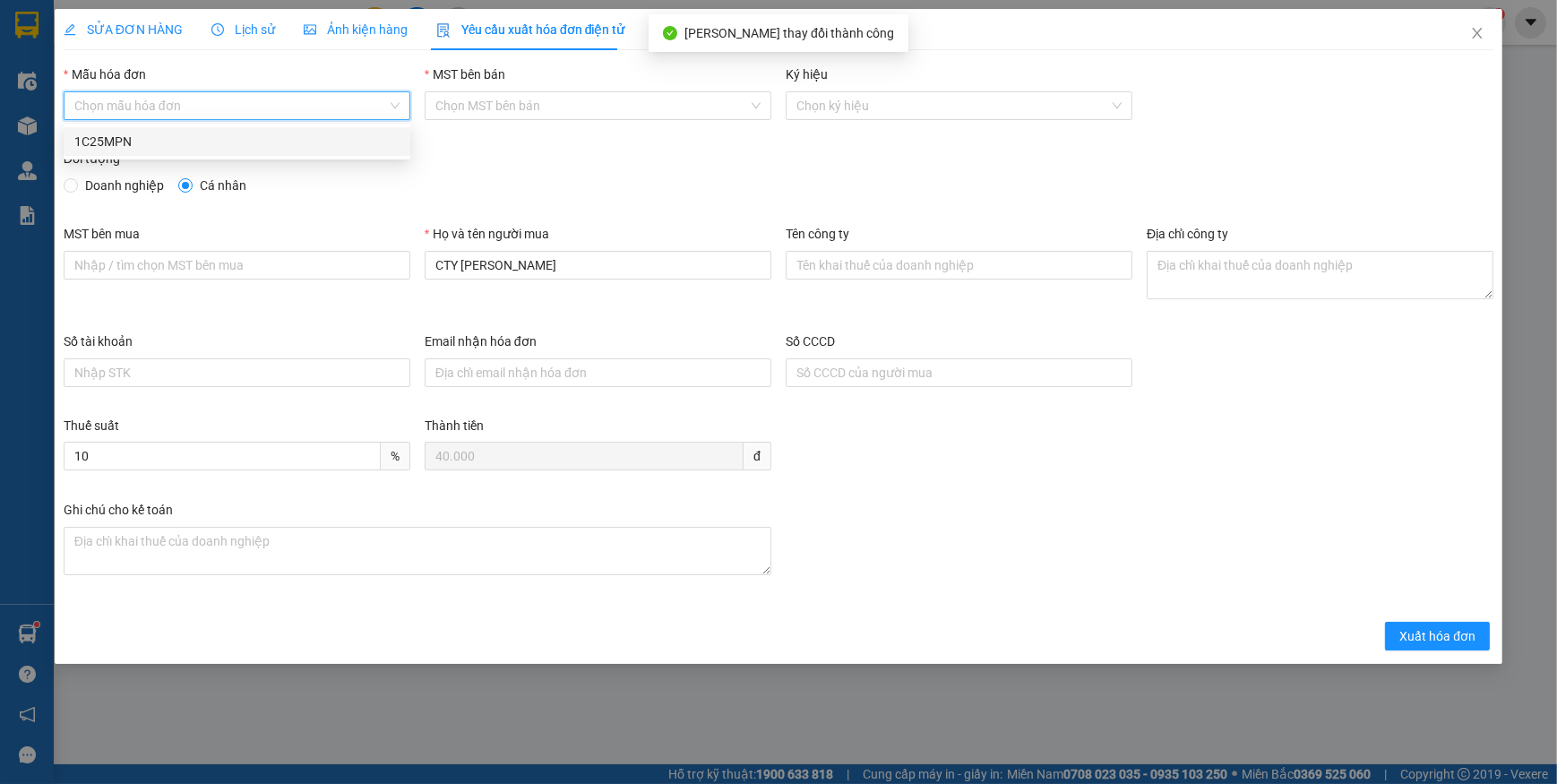
click at [90, 142] on div "1C25MPN" at bounding box center [237, 141] width 325 height 20
type input "8"
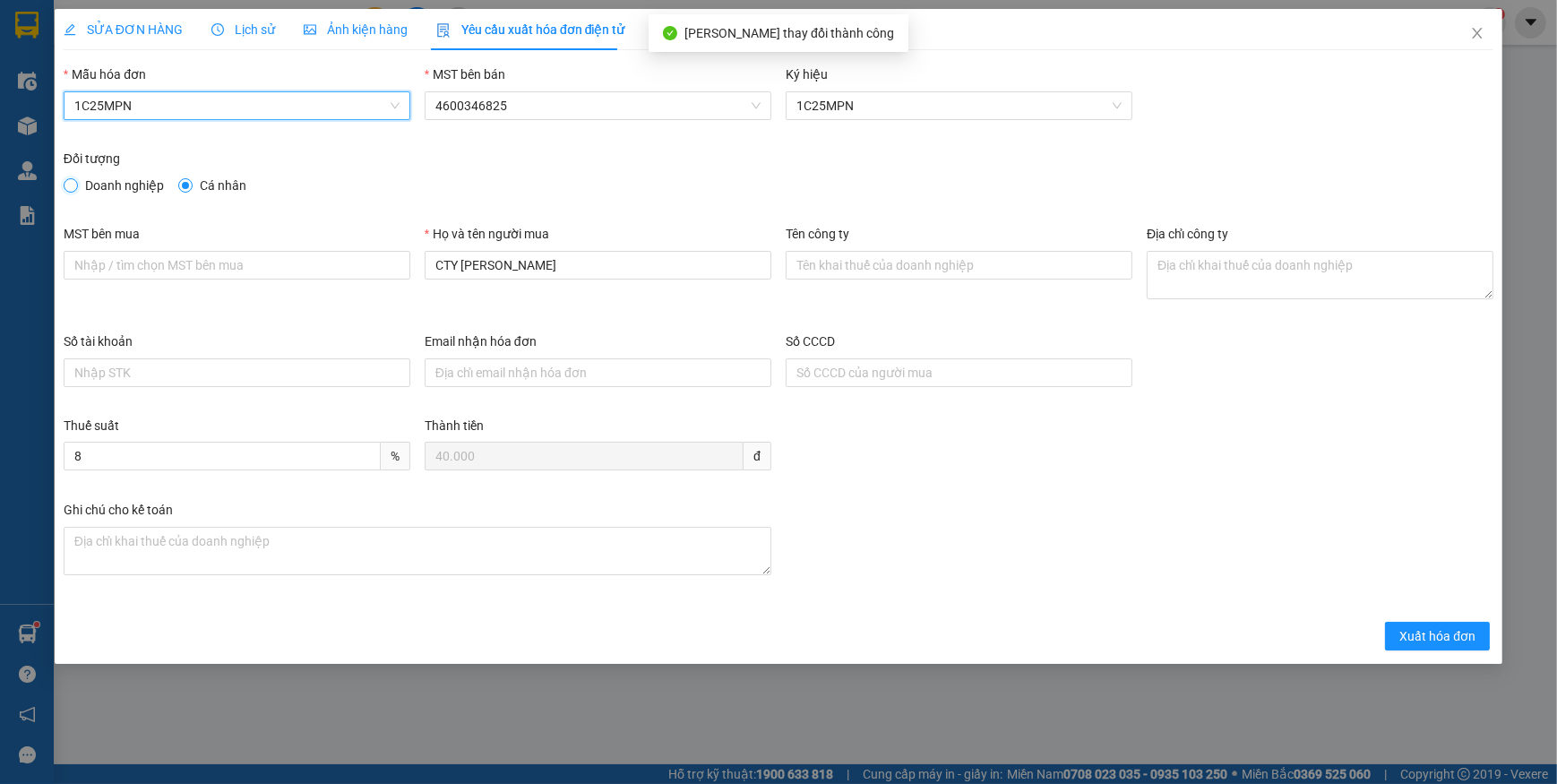
drag, startPoint x: 75, startPoint y: 186, endPoint x: 74, endPoint y: 195, distance: 9.1
click at [74, 188] on input "Doanh nghiệp" at bounding box center [69, 184] width 12 height 12
radio input "true"
radio input "false"
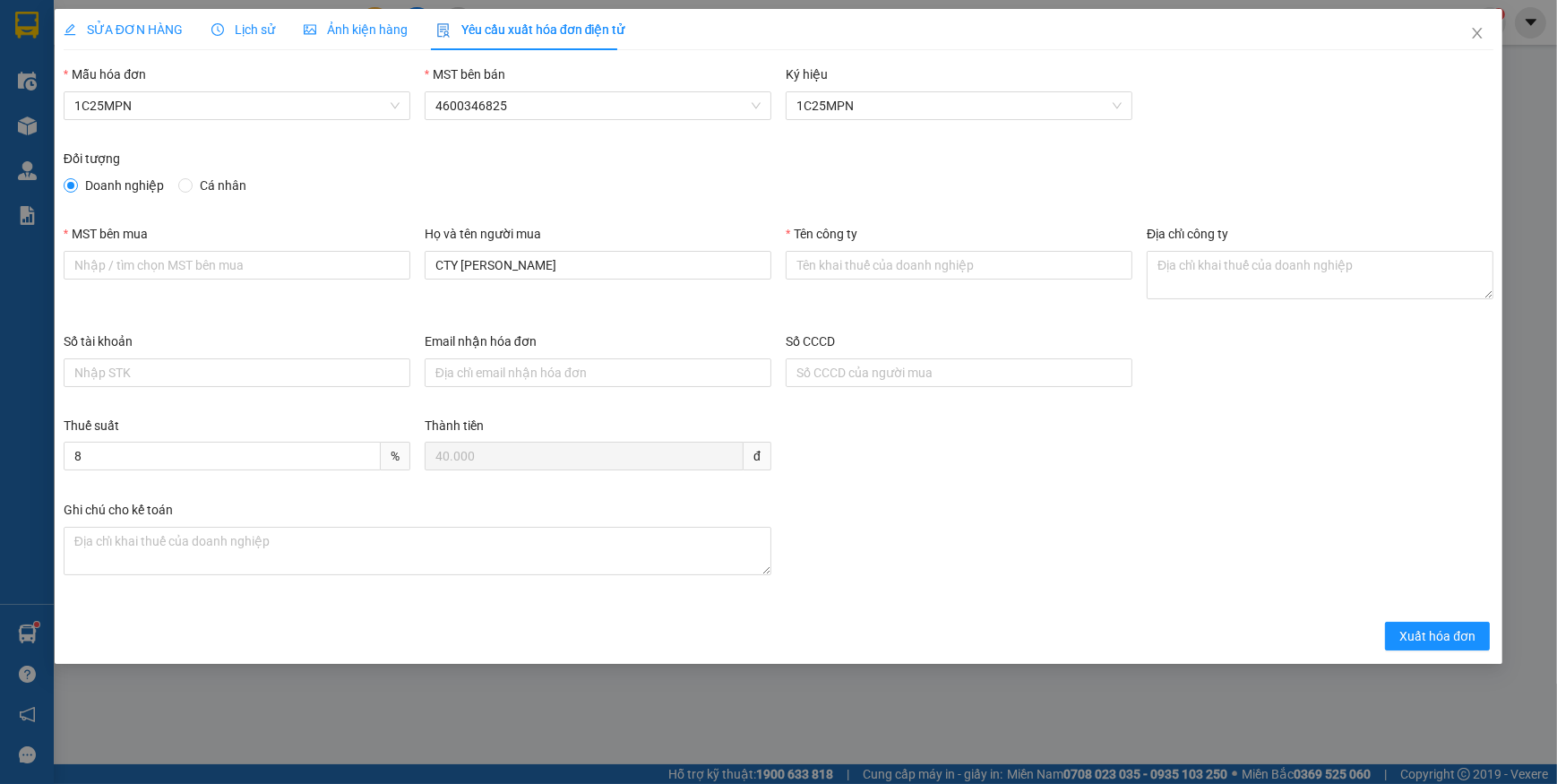
click at [163, 283] on div "MST bên mua" at bounding box center [237, 254] width 347 height 63
click at [165, 269] on input "MST bên mua" at bounding box center [237, 265] width 347 height 29
paste input "0101640415"
type input "0101640415"
click at [851, 262] on input "Tên công ty" at bounding box center [958, 265] width 347 height 29
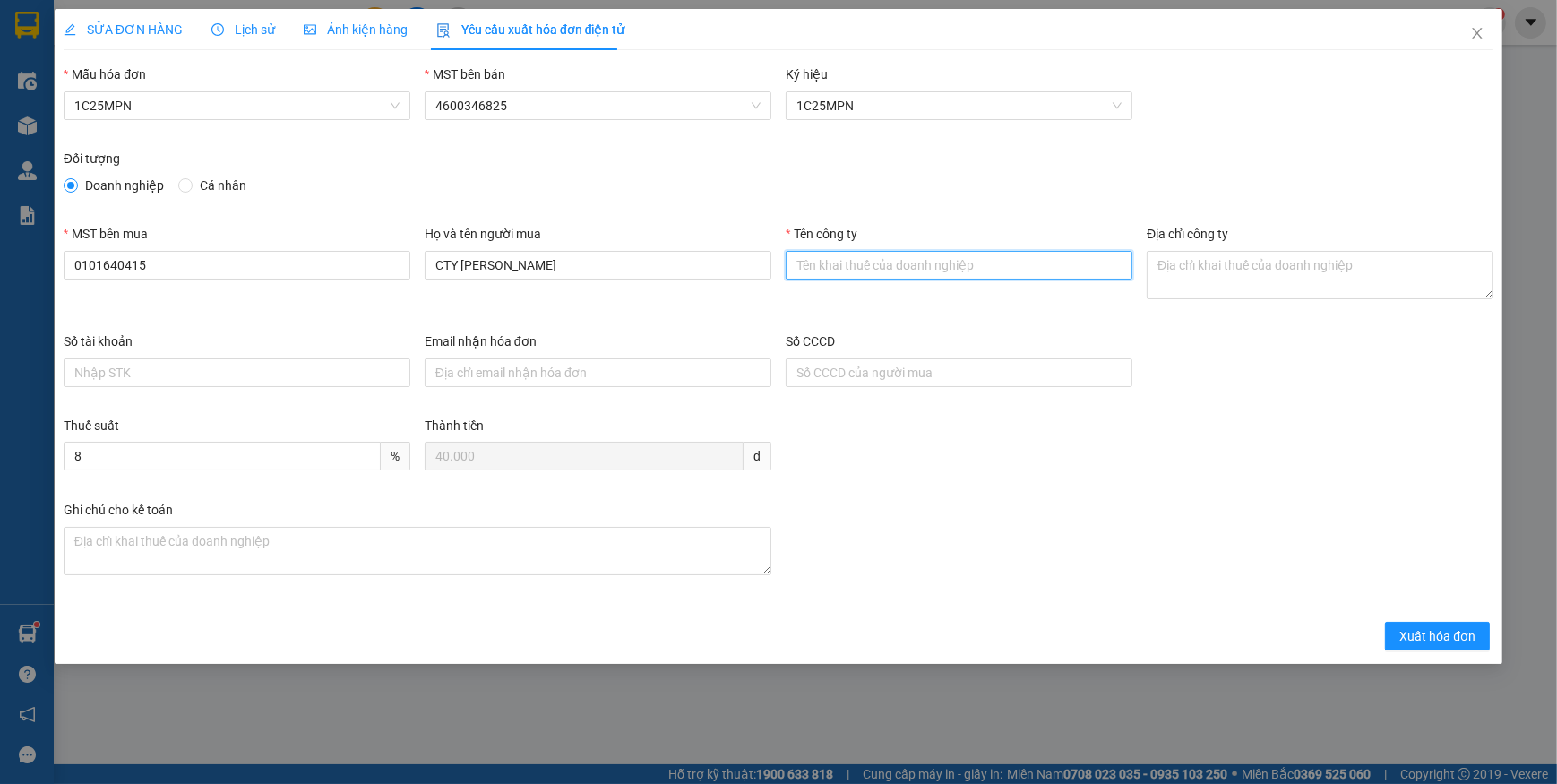
paste input "CÔNG TY CỔ PHẦN PHỤ TÙNG THIẾT BỊ DỆT MAY [PERSON_NAME]"
type input "CÔNG TY CỔ PHẦN PHỤ TÙNG THIẾT BỊ DỆT MAY [PERSON_NAME]"
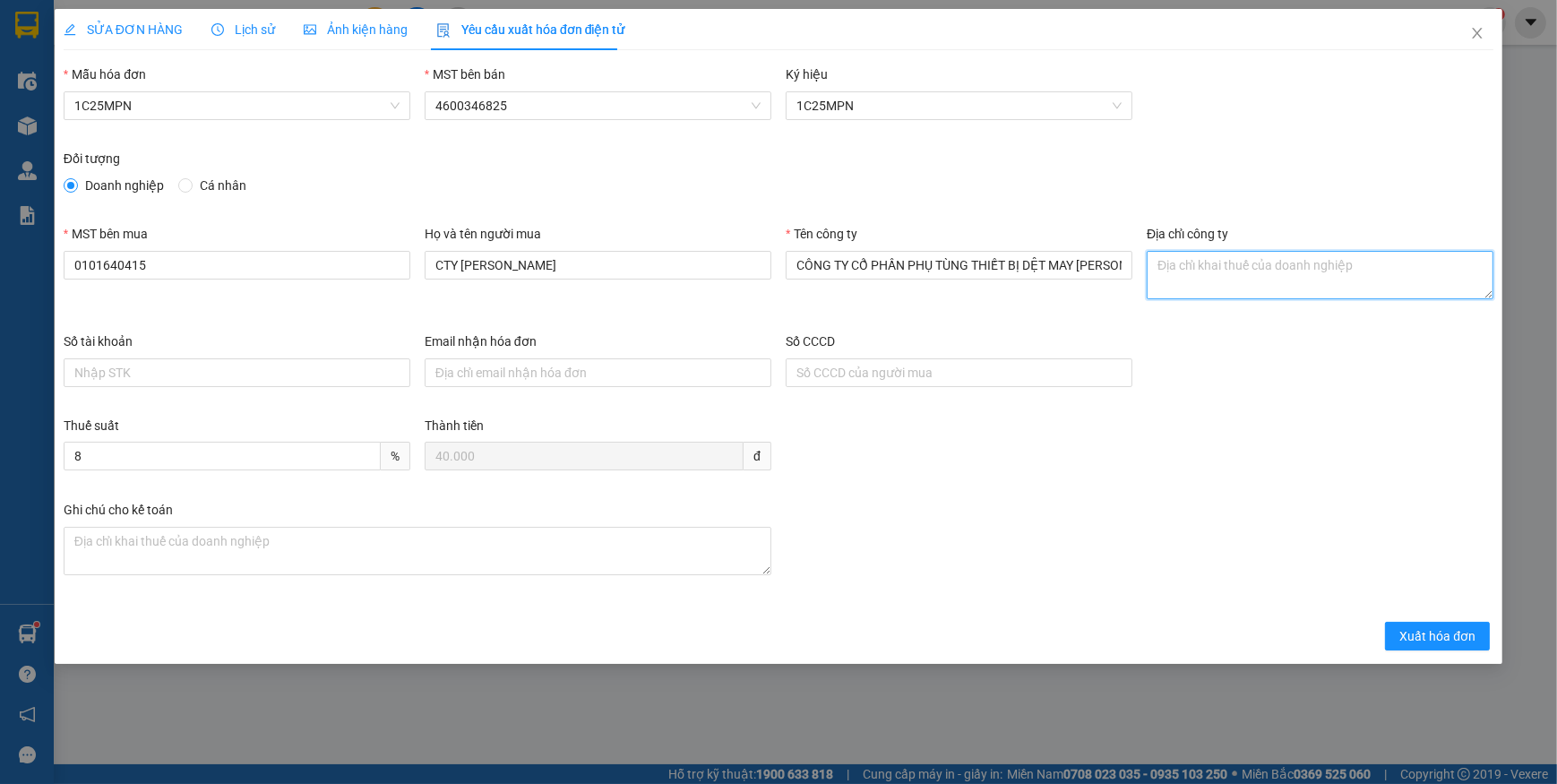
click at [1192, 272] on textarea "Địa chỉ công ty" at bounding box center [1319, 275] width 347 height 49
paste textarea "Số 560E [PERSON_NAME], [GEOGRAPHIC_DATA], [GEOGRAPHIC_DATA], [GEOGRAPHIC_DATA]."
type textarea "Số 560E [PERSON_NAME], [GEOGRAPHIC_DATA], [GEOGRAPHIC_DATA], [GEOGRAPHIC_DATA]."
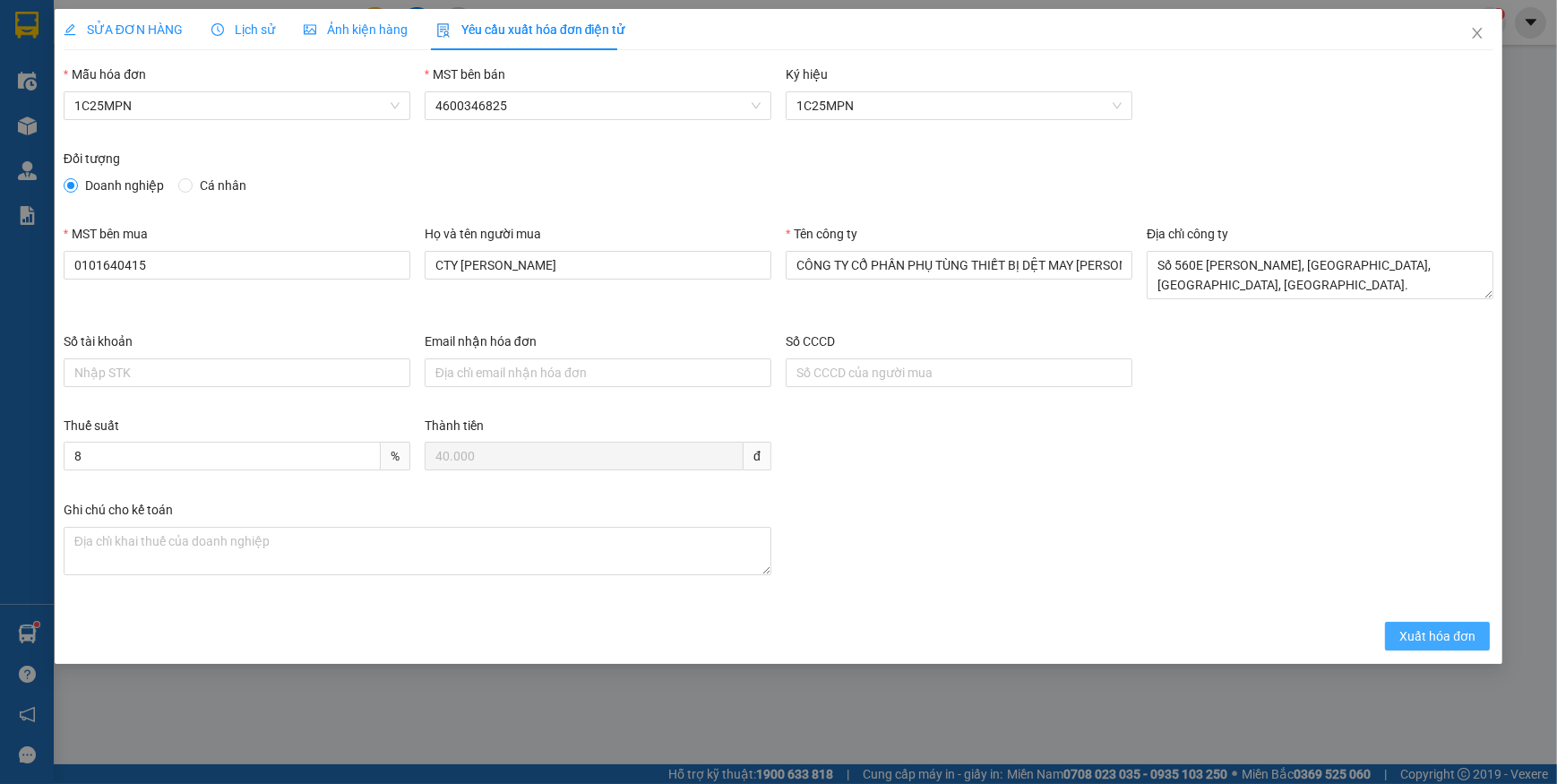
click at [1436, 638] on span "Xuất hóa đơn" at bounding box center [1437, 636] width 76 height 20
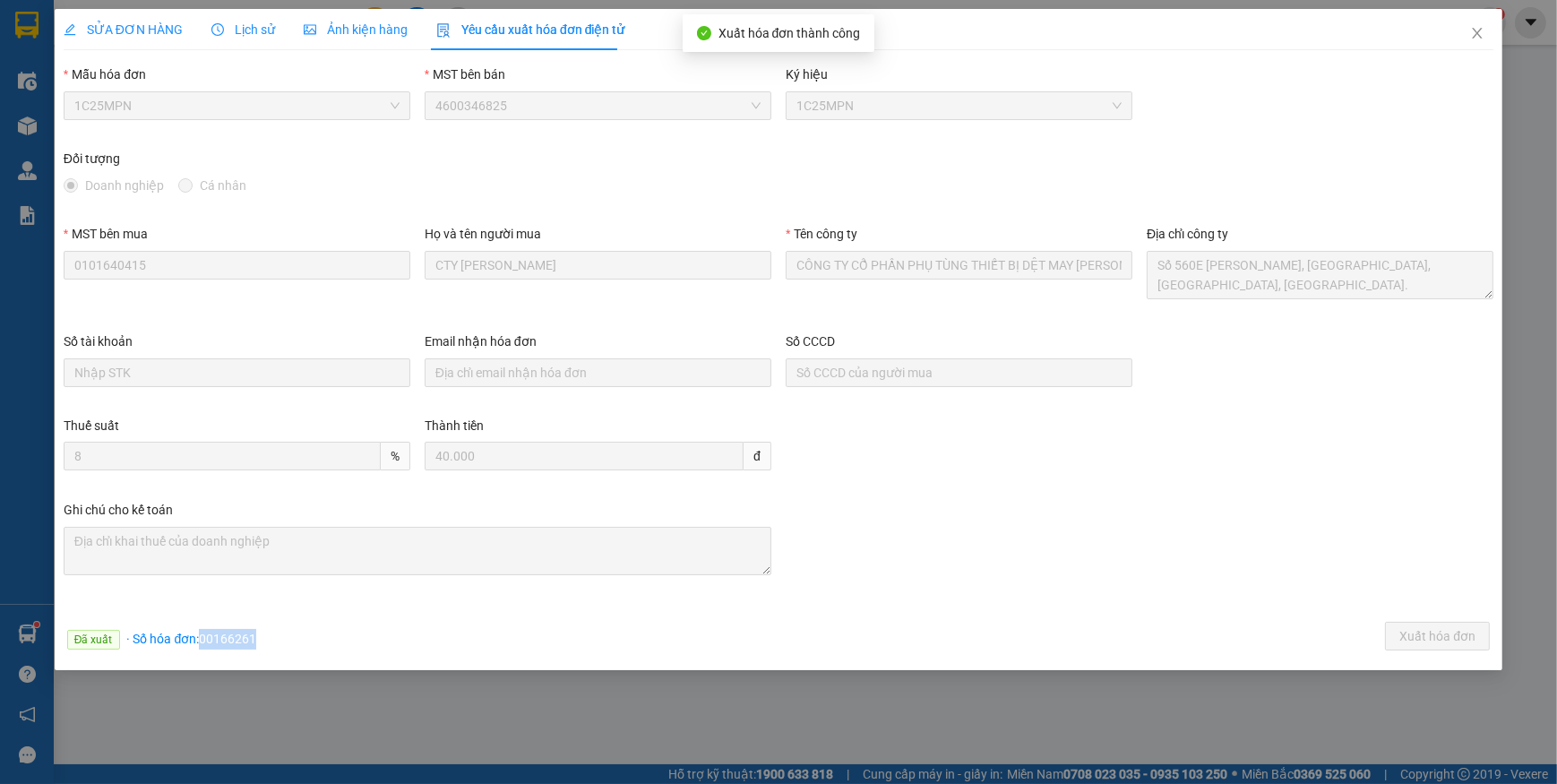
drag, startPoint x: 202, startPoint y: 632, endPoint x: 282, endPoint y: 644, distance: 80.9
click at [282, 644] on div "Đã xuất · Số hóa đơn: 00166261 Xuất hóa đơn" at bounding box center [778, 638] width 1437 height 35
copy span "00166261"
